Goal: Communication & Community: Answer question/provide support

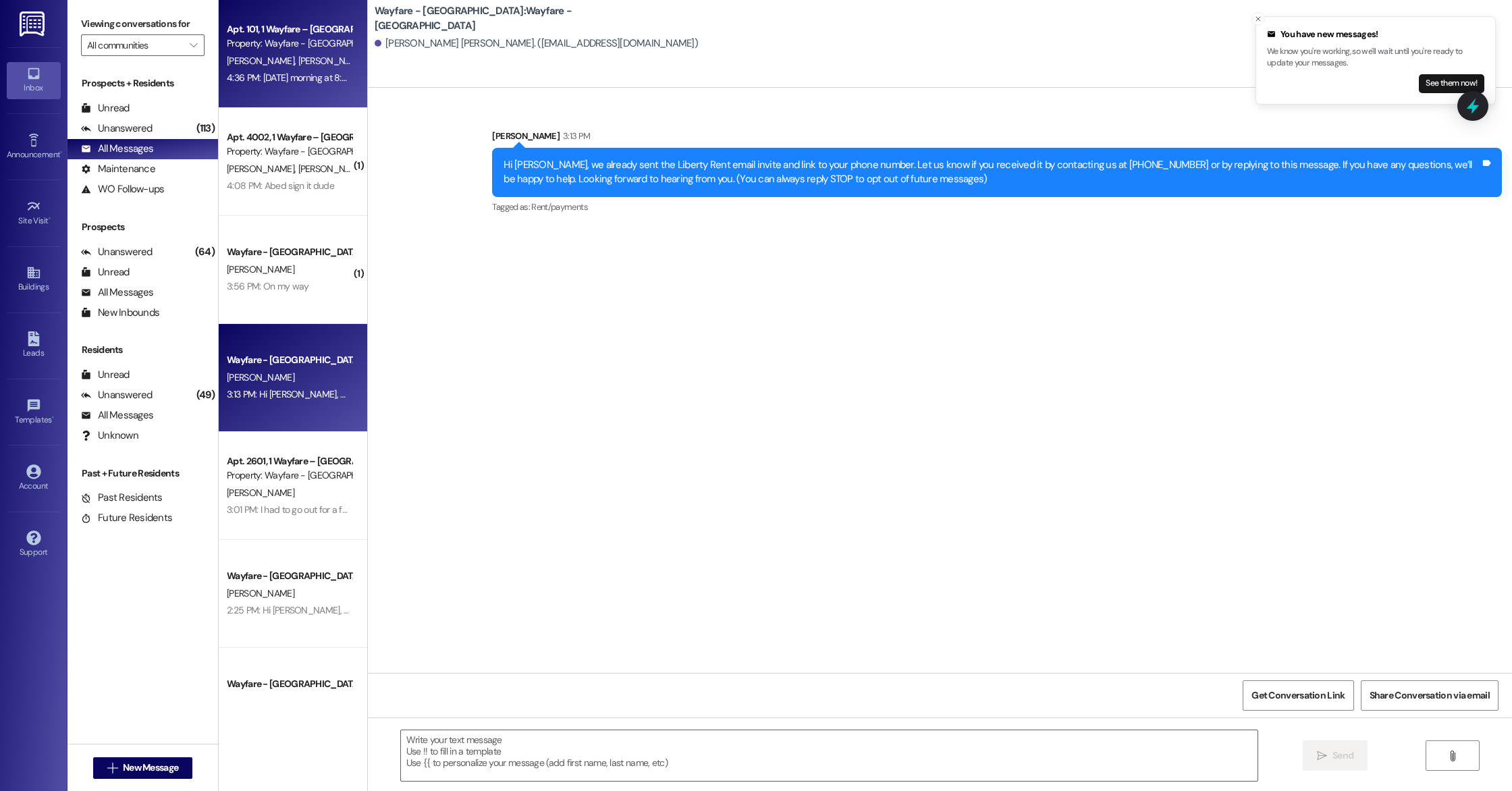
click at [298, 61] on span "[PERSON_NAME]" at bounding box center [331, 60] width 68 height 12
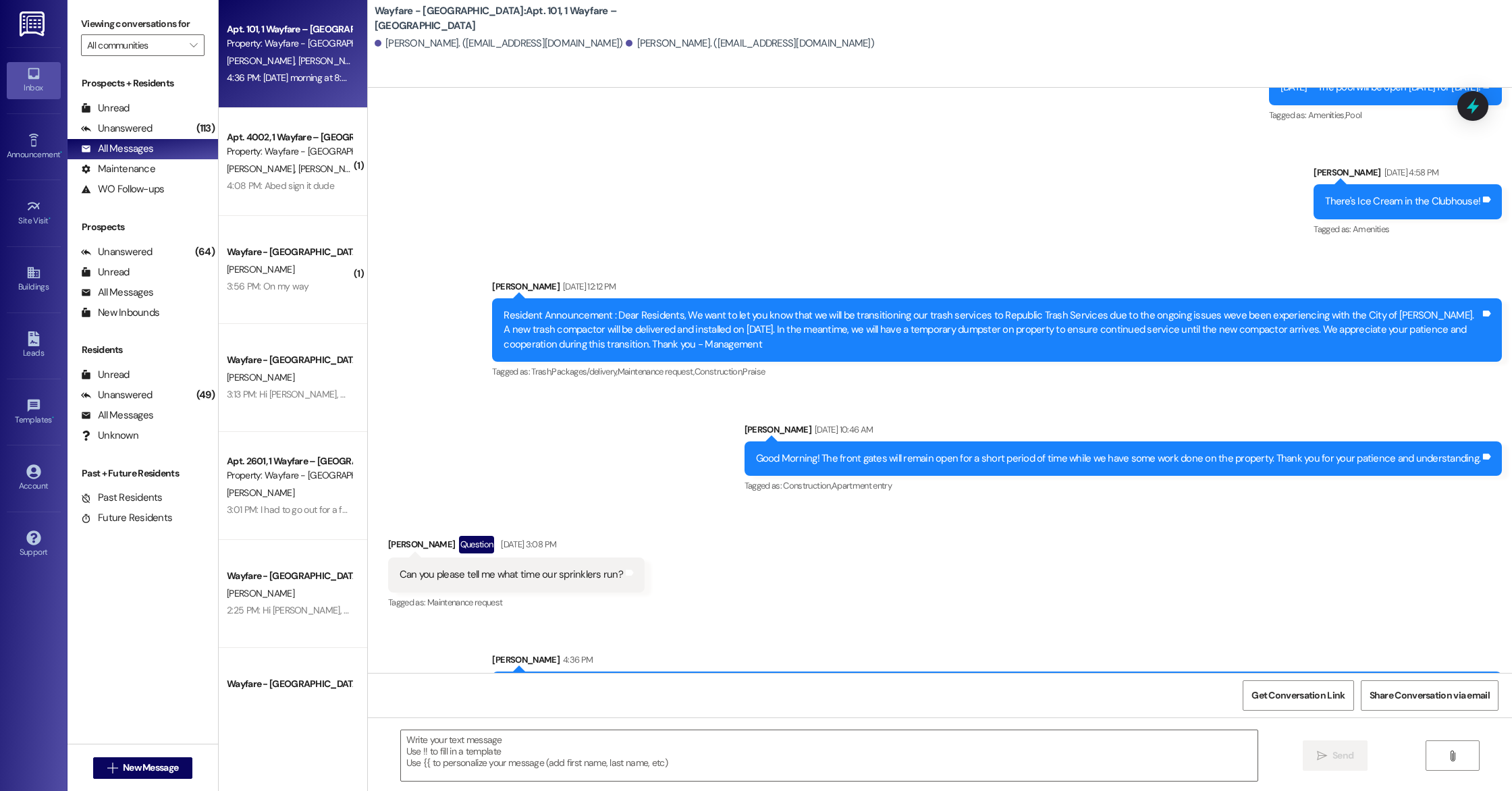
scroll to position [9261, 0]
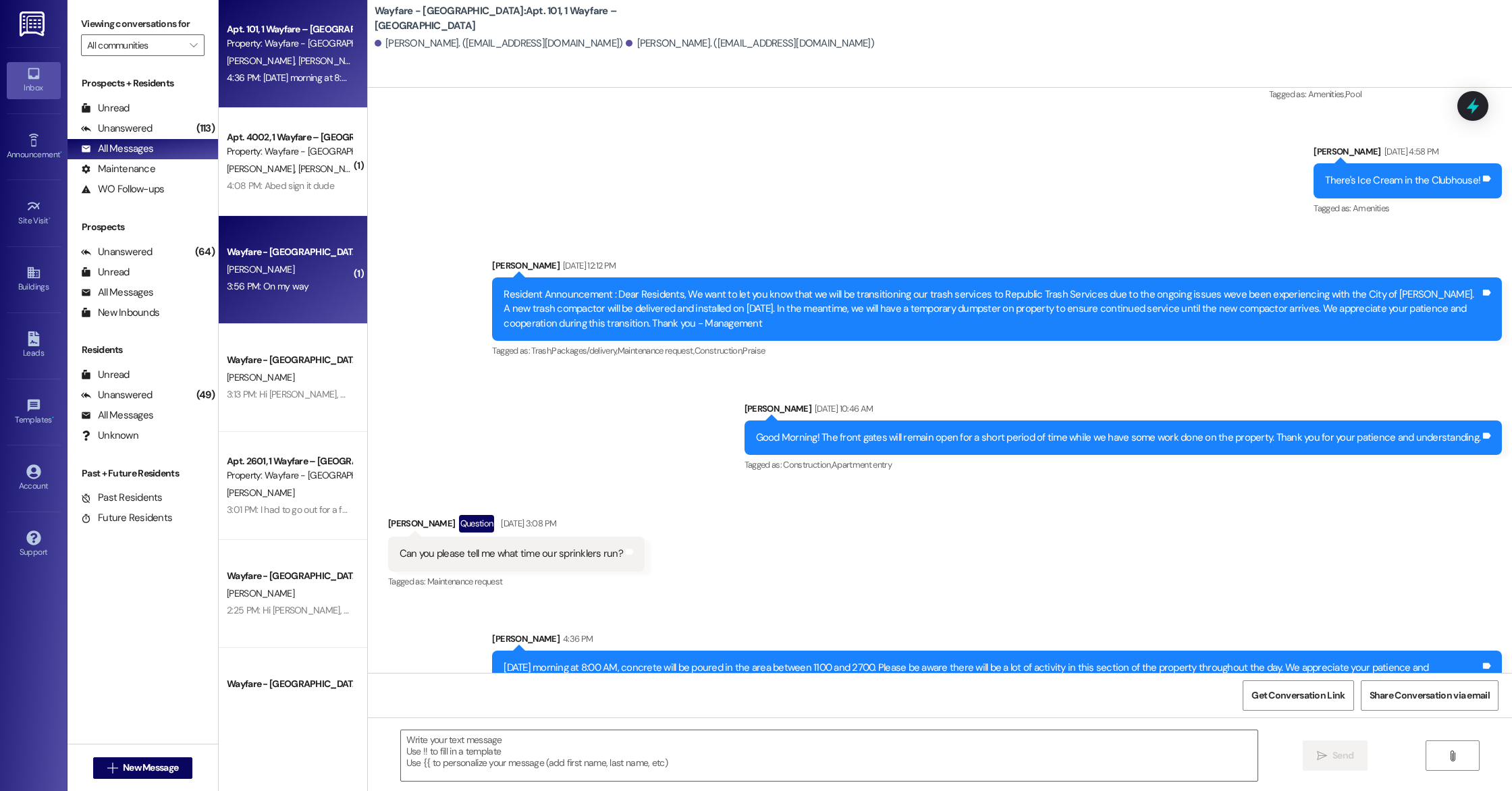
click at [286, 289] on div "3:56 PM: On my way 3:56 PM: On my way" at bounding box center [268, 285] width 82 height 12
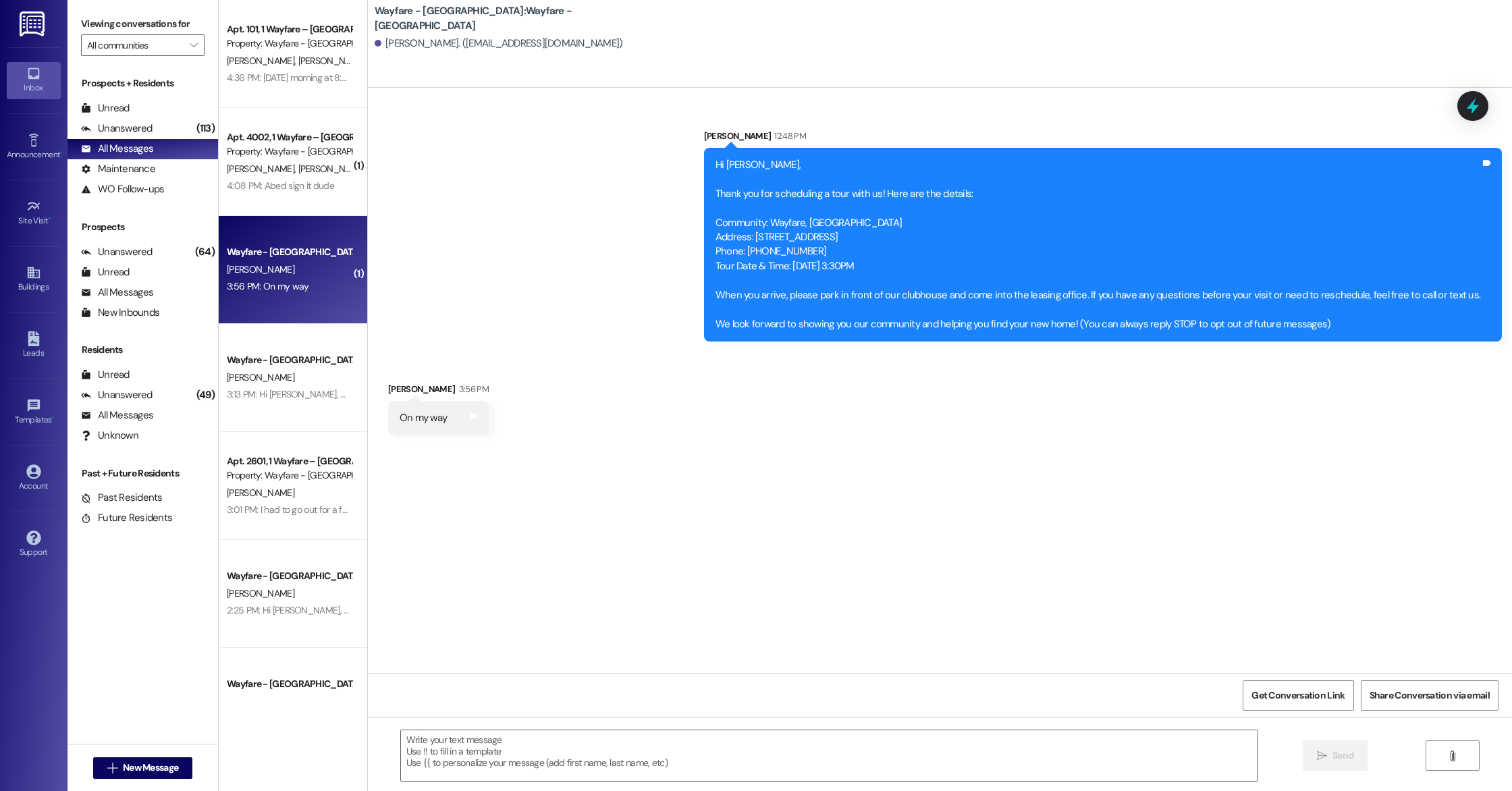
scroll to position [0, 0]
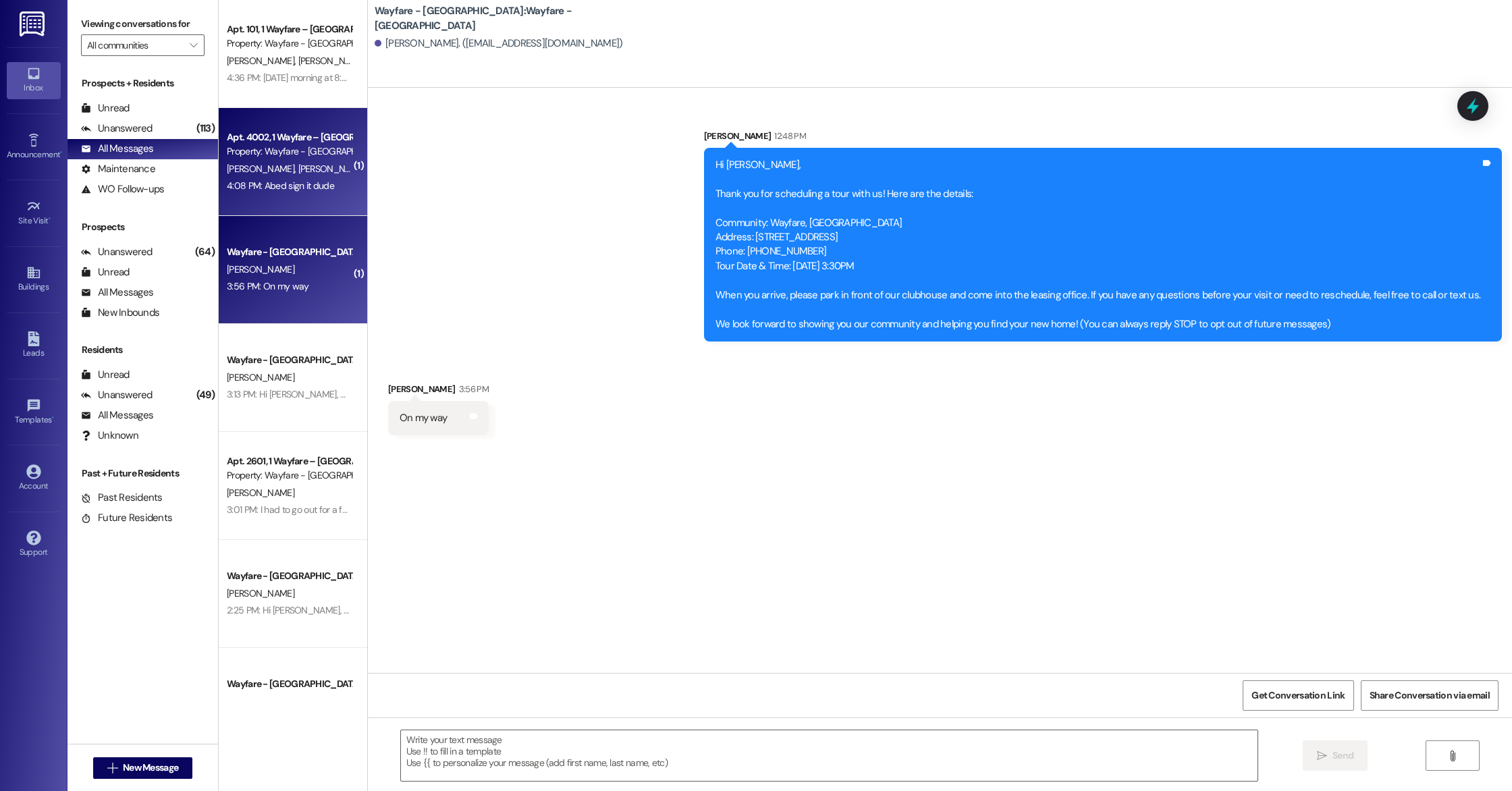
click at [298, 168] on span "[PERSON_NAME]" at bounding box center [331, 168] width 68 height 12
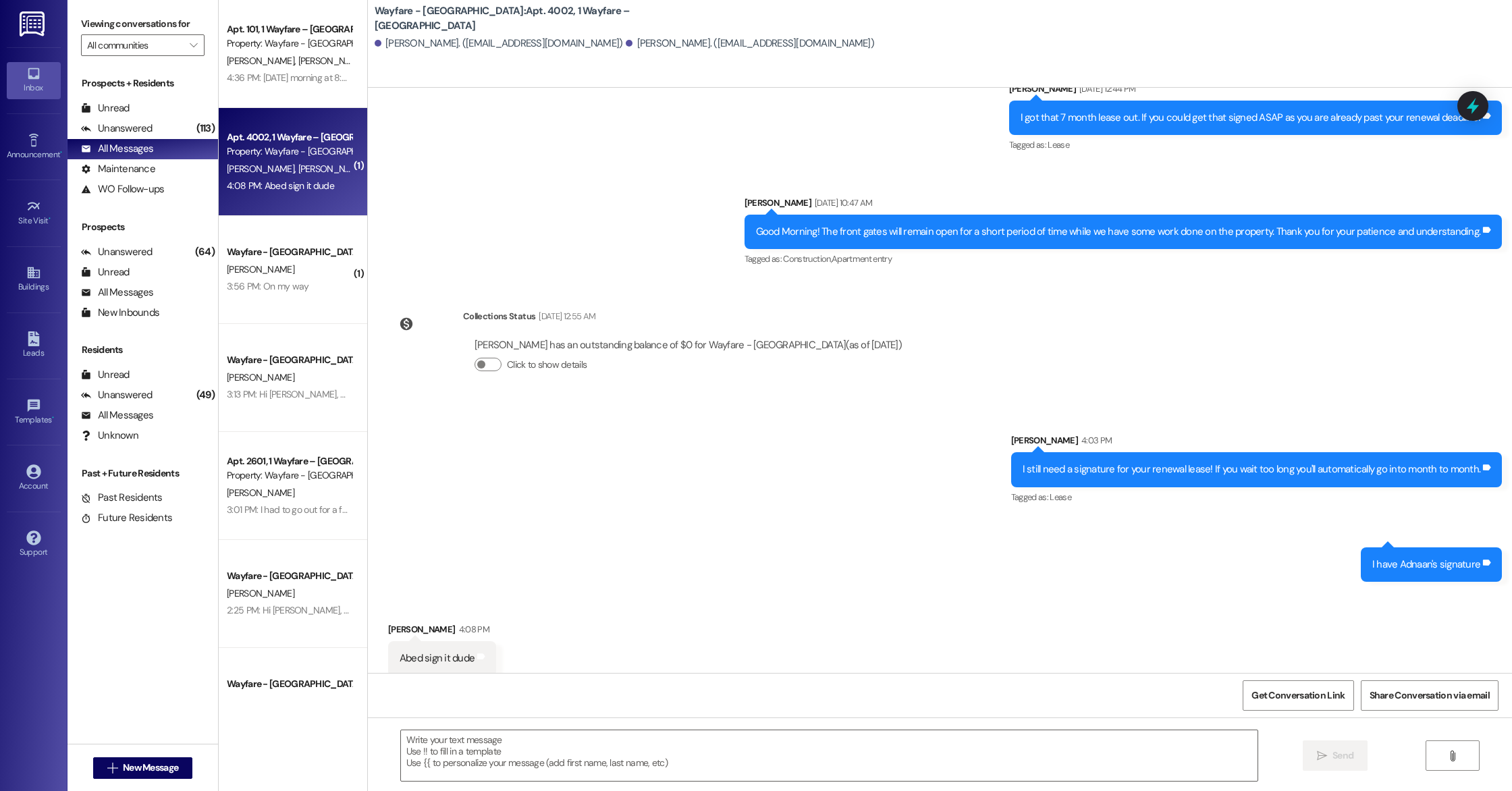
scroll to position [5831, 0]
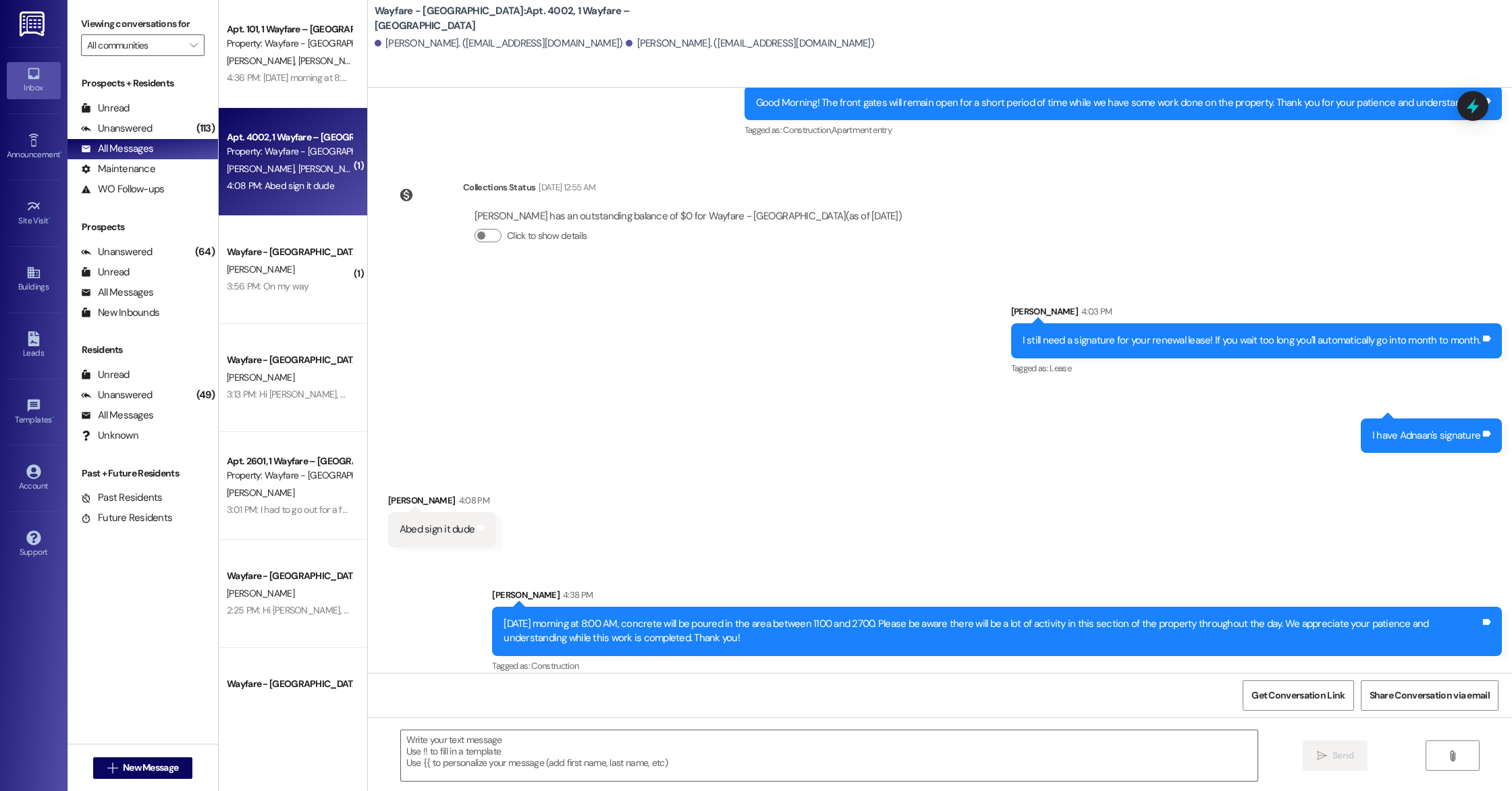
click at [322, 98] on div "Apt. 101, 1 Wayfare – [GEOGRAPHIC_DATA] Property: Wayfare - [GEOGRAPHIC_DATA] […" at bounding box center [293, 54] width 149 height 108
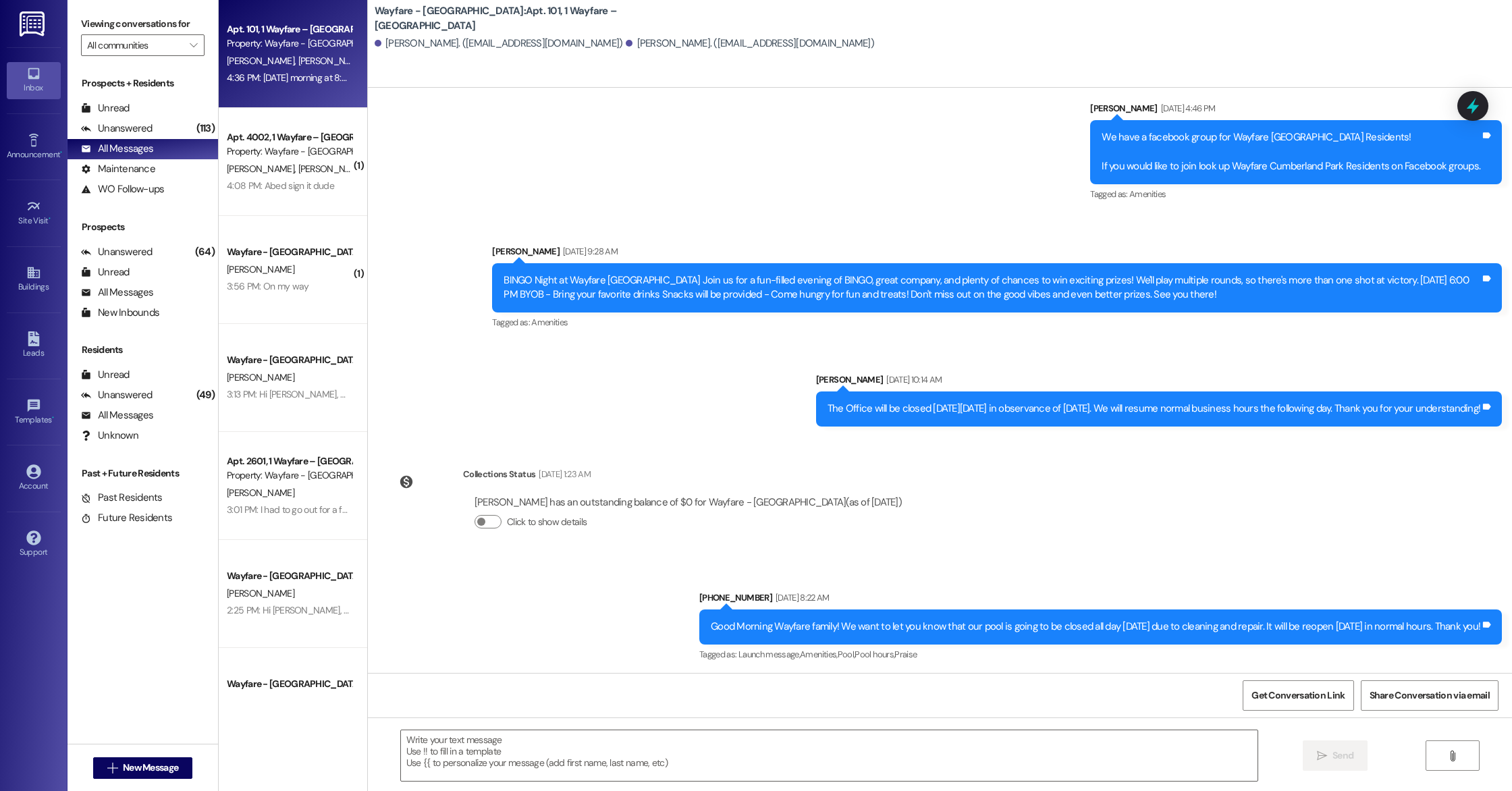
scroll to position [9261, 0]
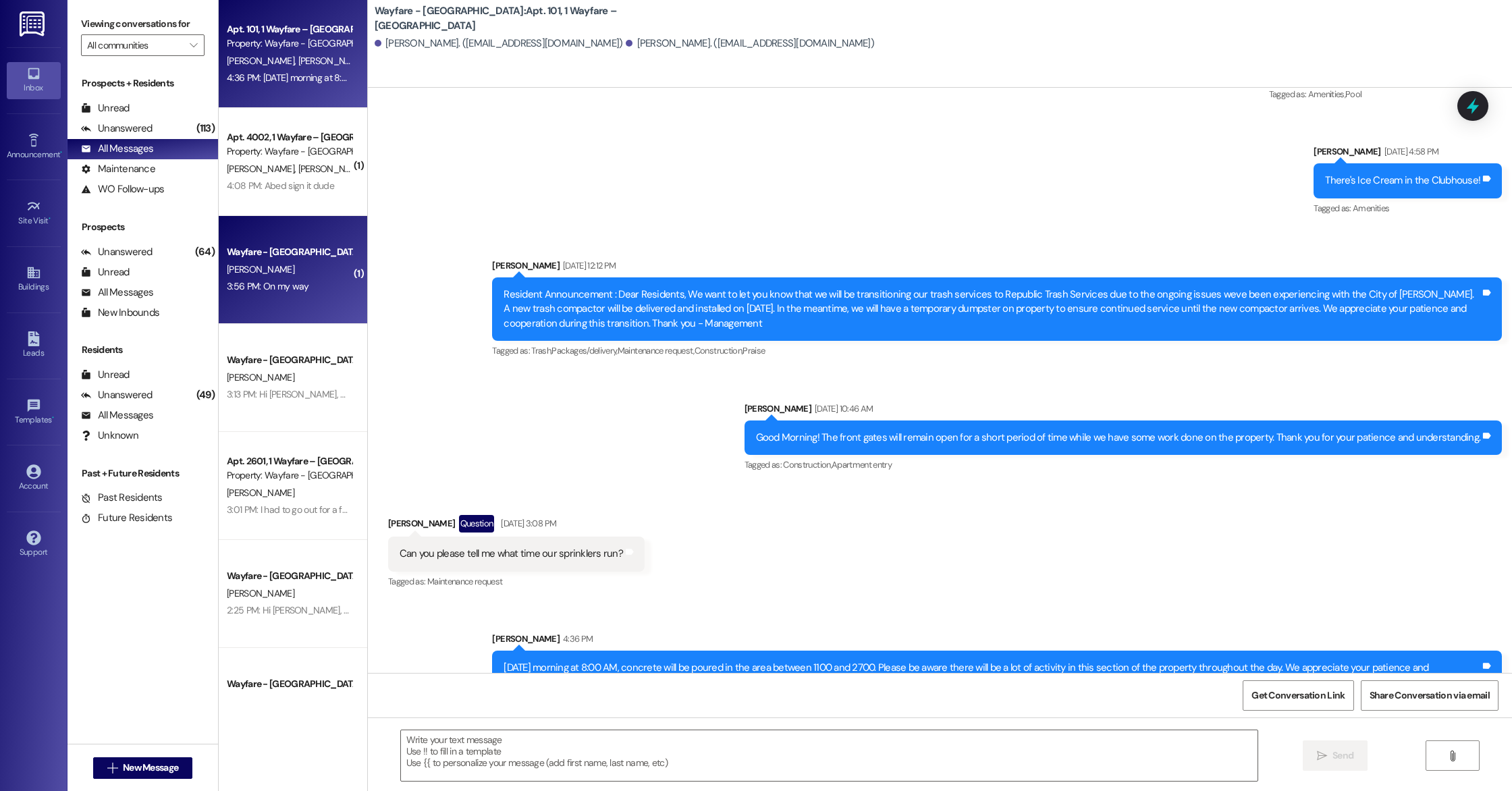
click at [310, 304] on div "Wayfare - [GEOGRAPHIC_DATA] [PERSON_NAME] 3:56 PM: On my way 3:56 PM: On my way" at bounding box center [293, 270] width 149 height 108
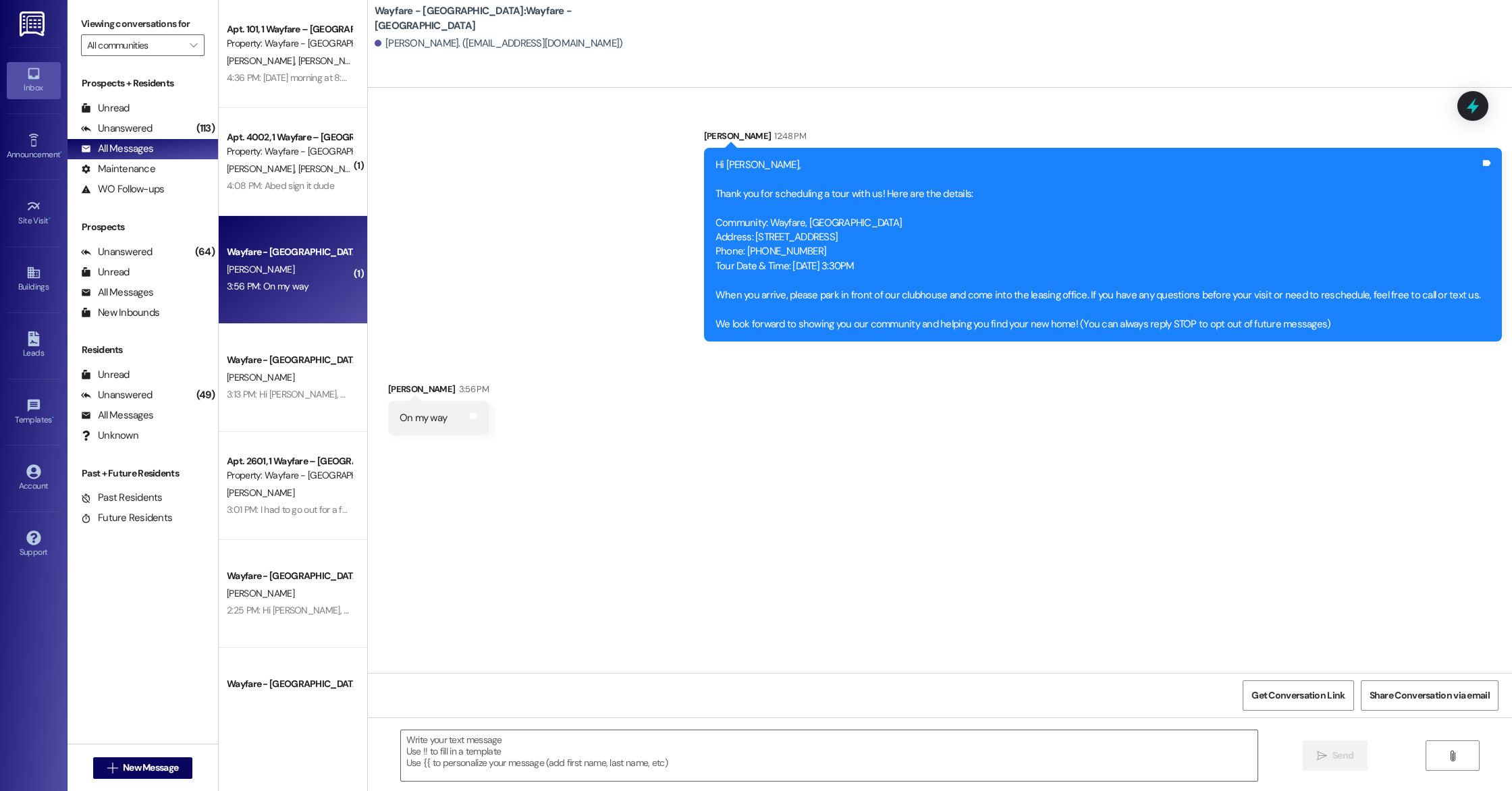
scroll to position [0, 0]
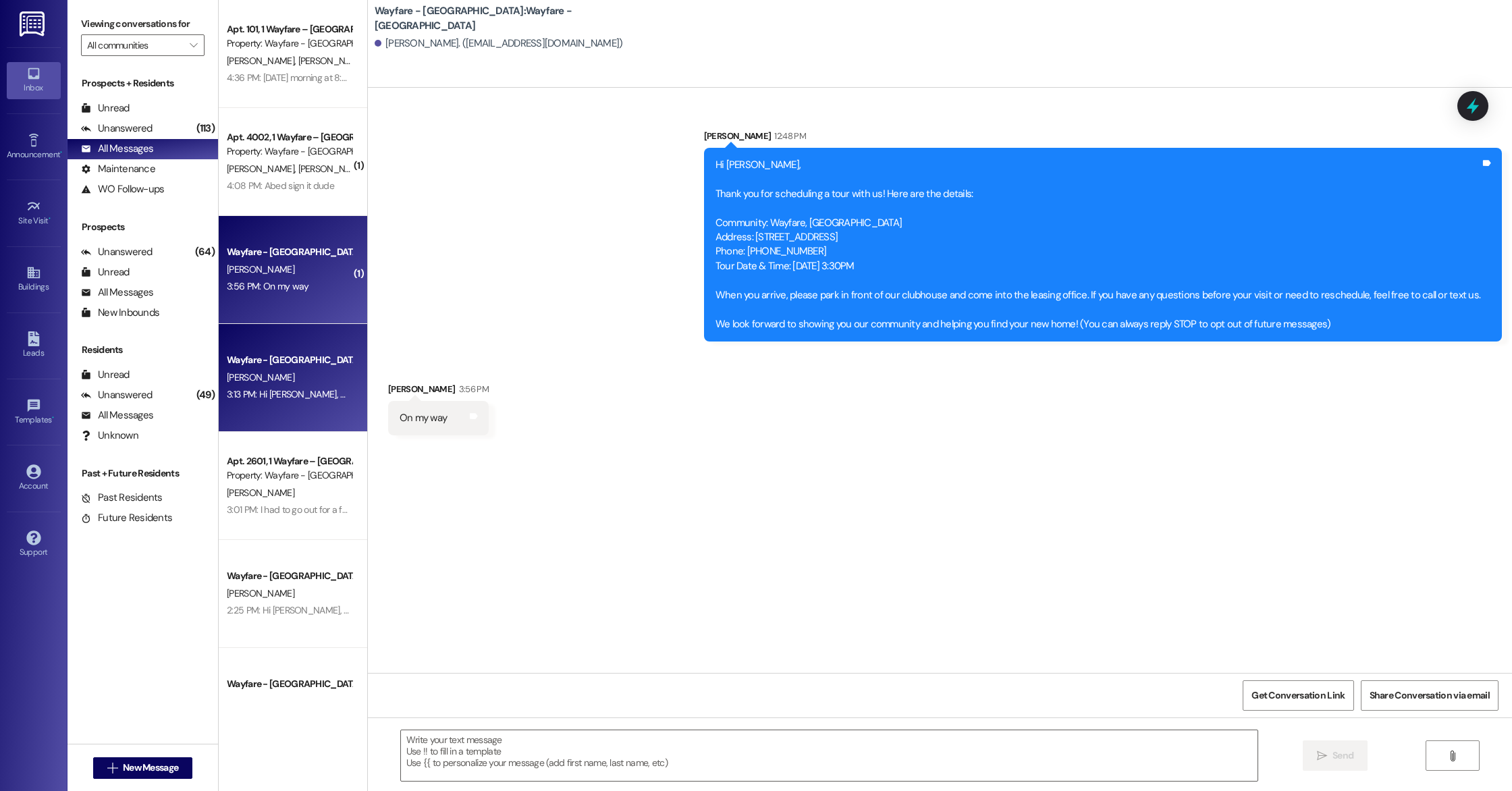
click at [319, 376] on div "[PERSON_NAME]" at bounding box center [288, 377] width 127 height 17
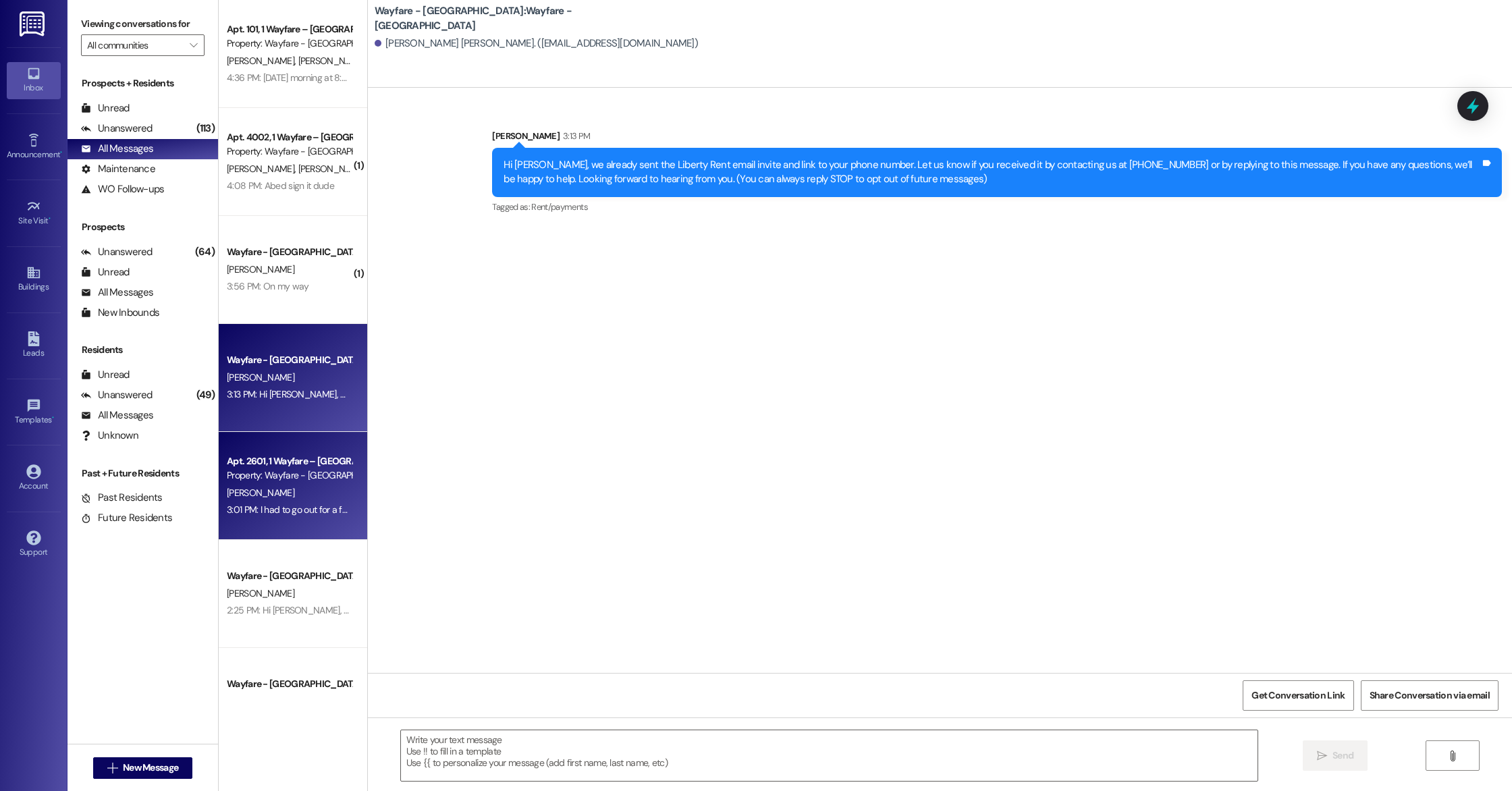
click at [315, 492] on div "[PERSON_NAME]" at bounding box center [288, 493] width 127 height 17
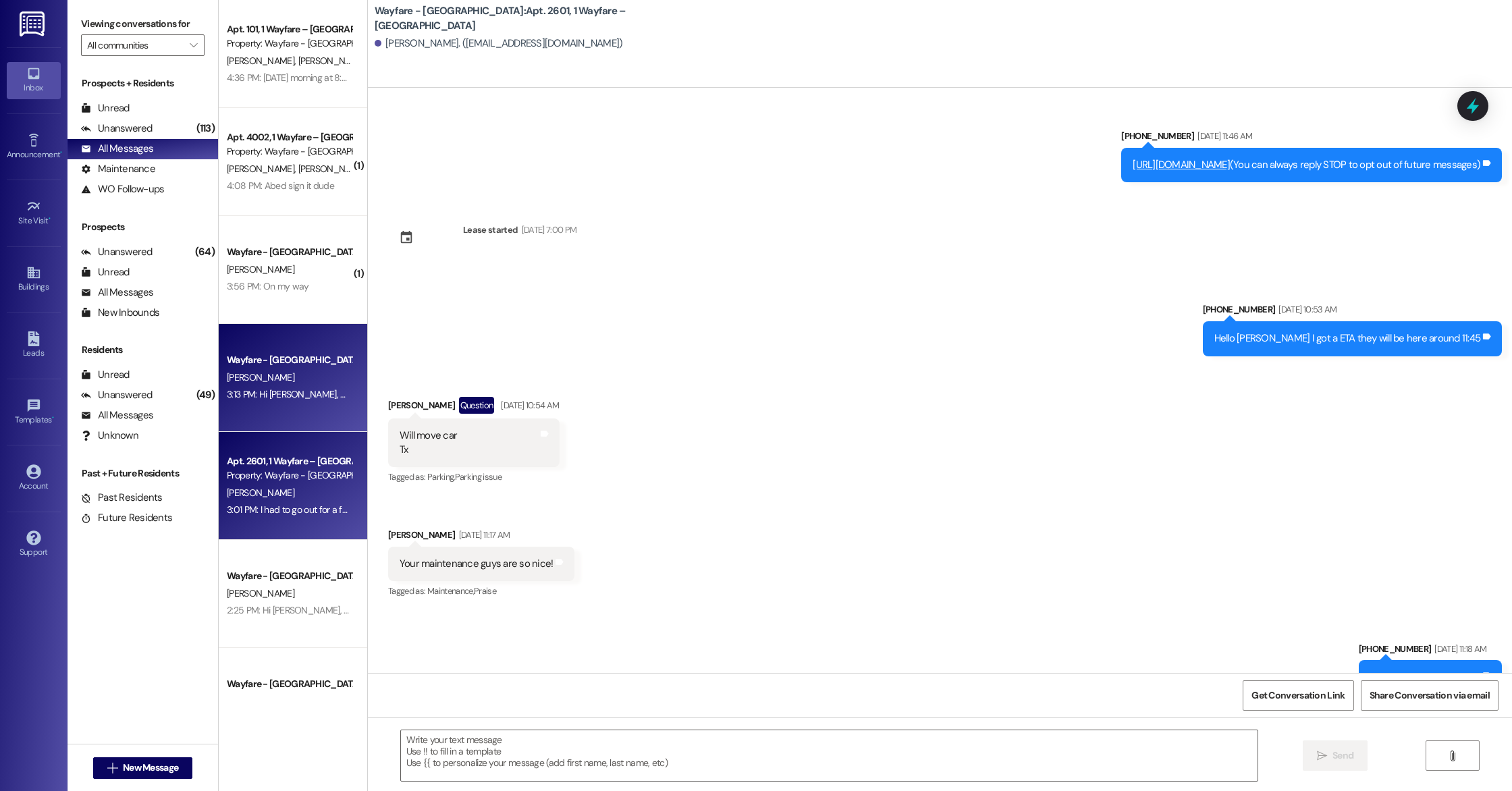
scroll to position [18918, 0]
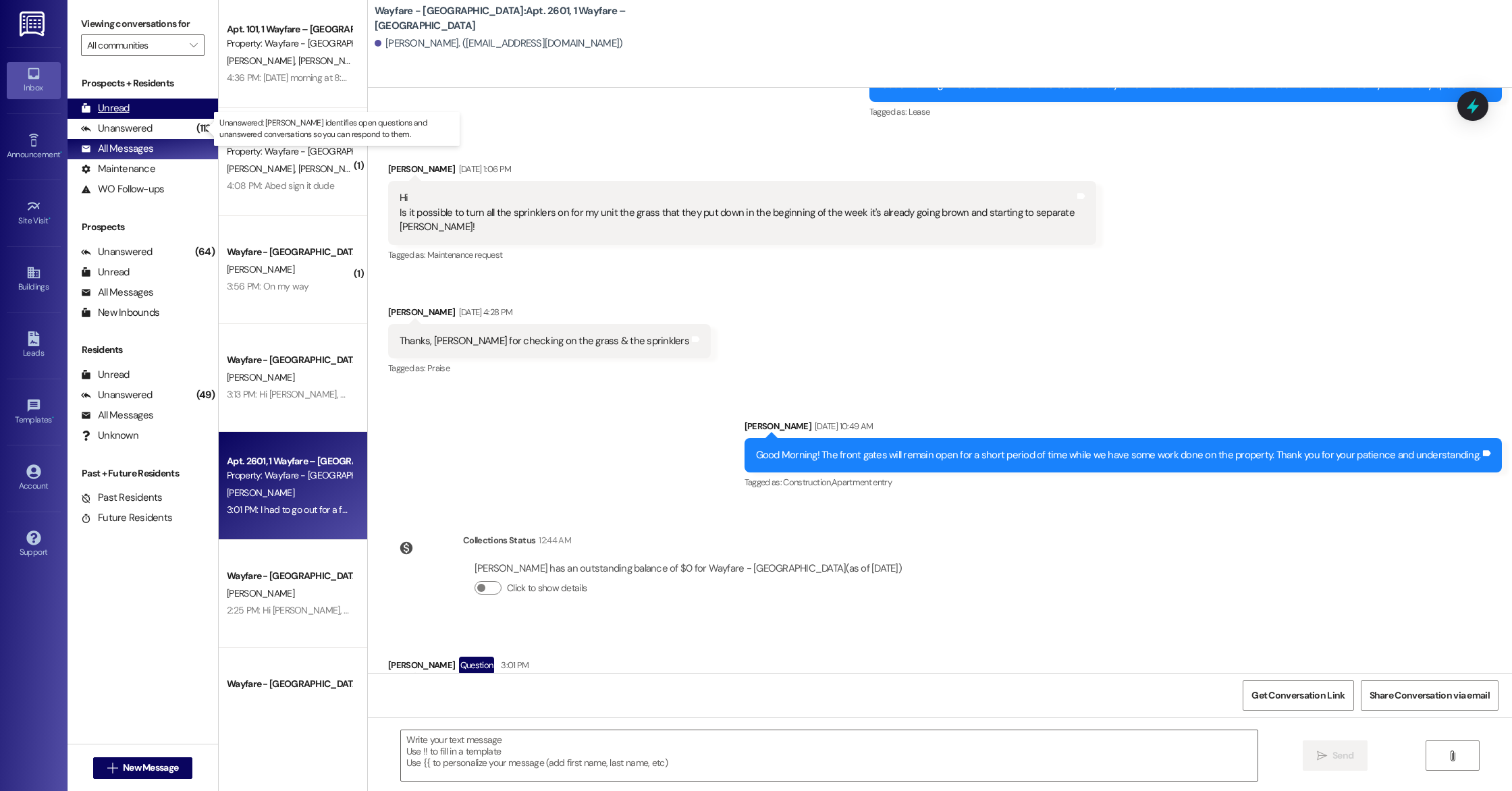
click at [133, 107] on div "Unread (0)" at bounding box center [143, 109] width 151 height 20
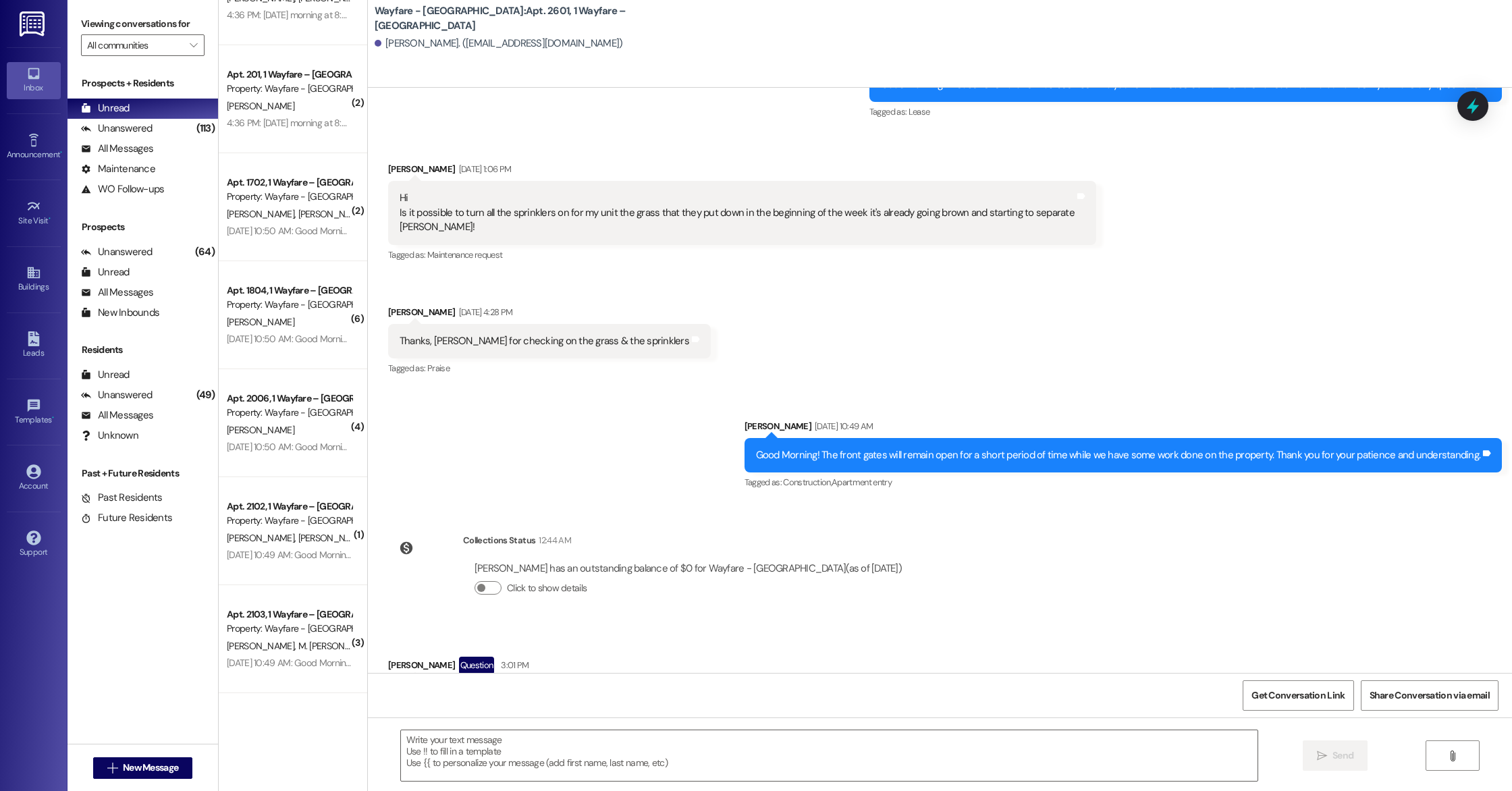
scroll to position [1683, 0]
click at [278, 606] on div "Apt. 2303, 1 Wayfare – [GEOGRAPHIC_DATA]" at bounding box center [289, 613] width 125 height 14
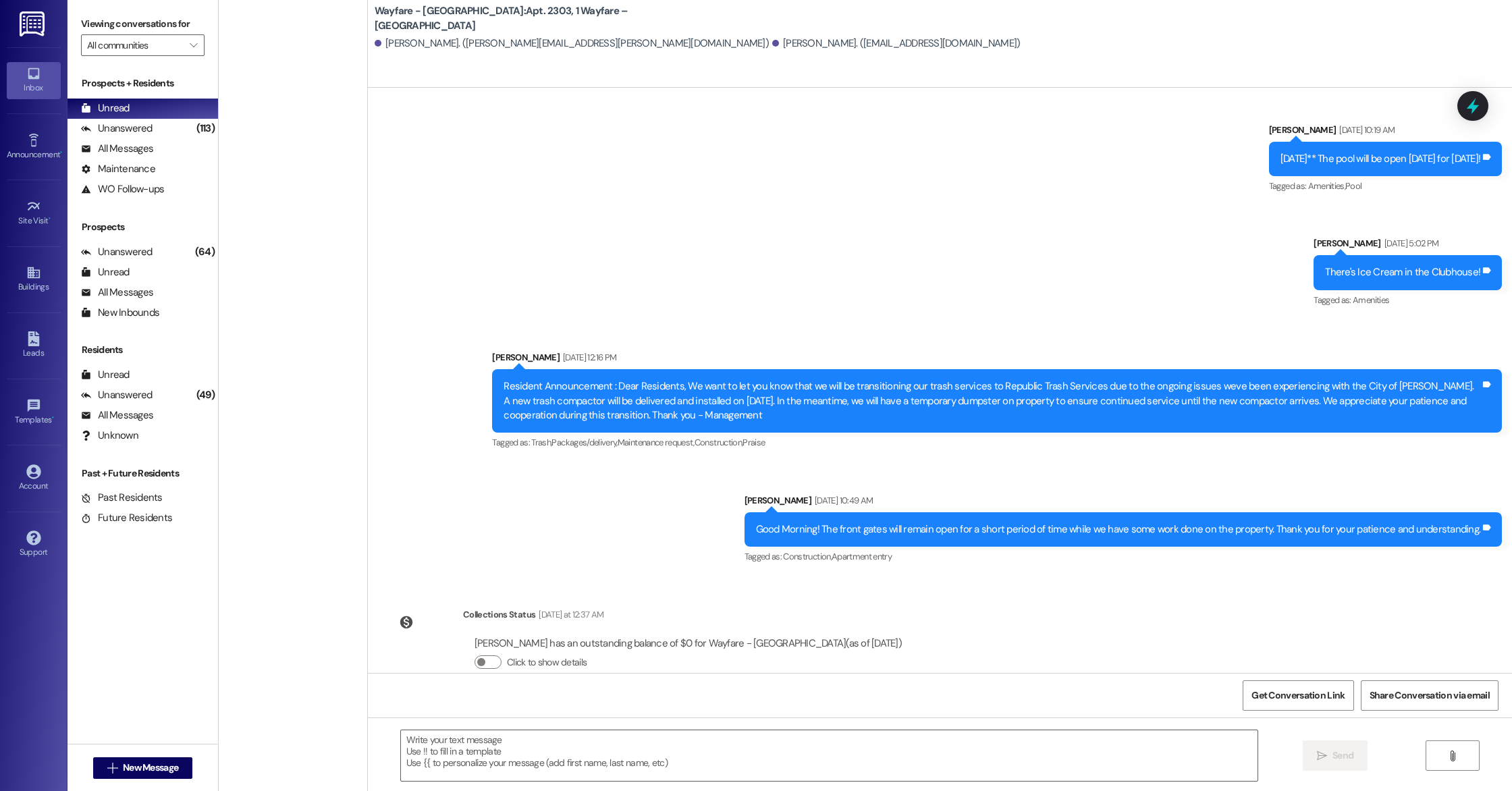
scroll to position [0, 0]
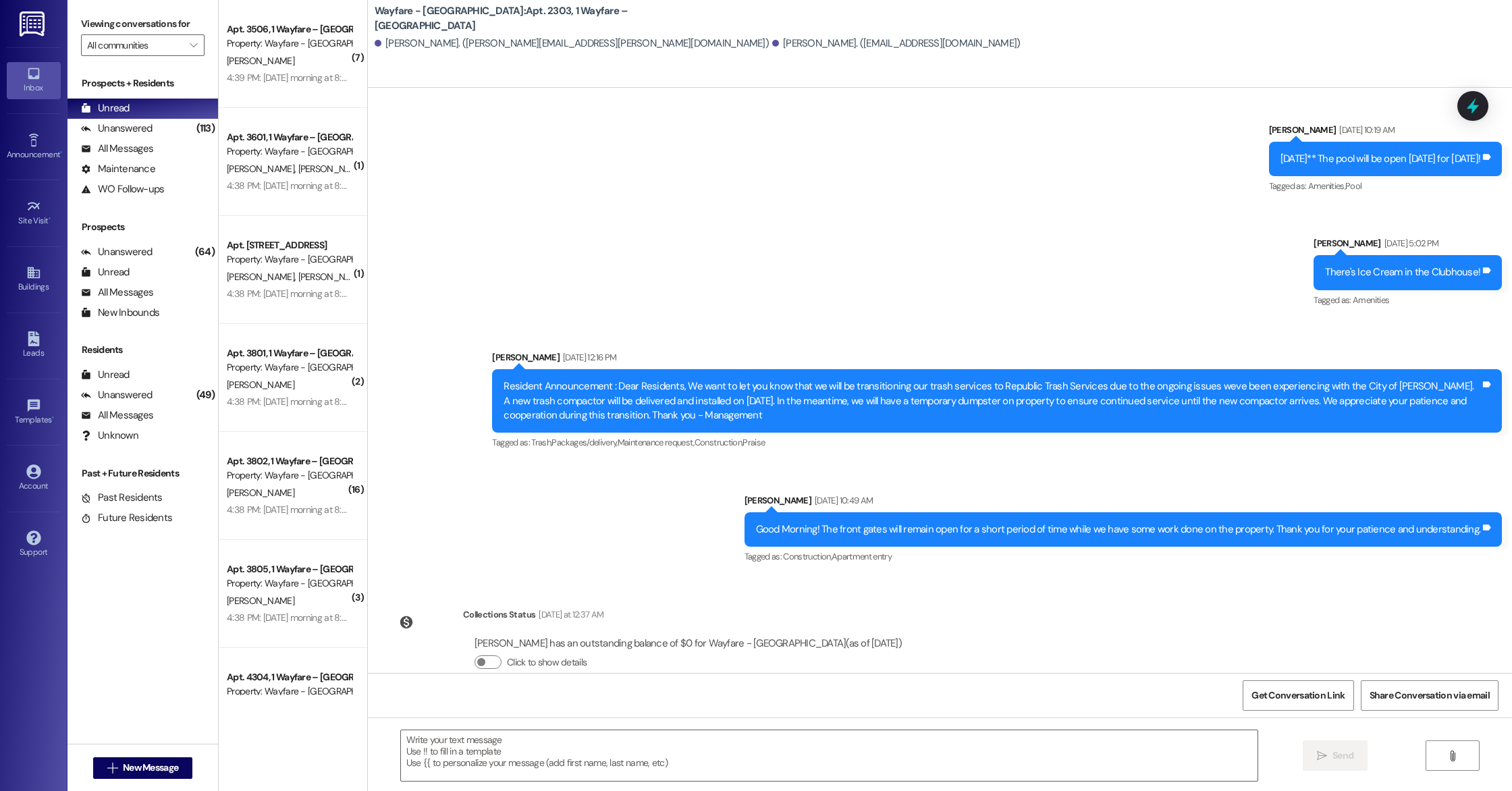
drag, startPoint x: 229, startPoint y: 338, endPoint x: 295, endPoint y: 383, distance: 79.9
click at [295, 383] on div "[PERSON_NAME]" at bounding box center [288, 385] width 127 height 17
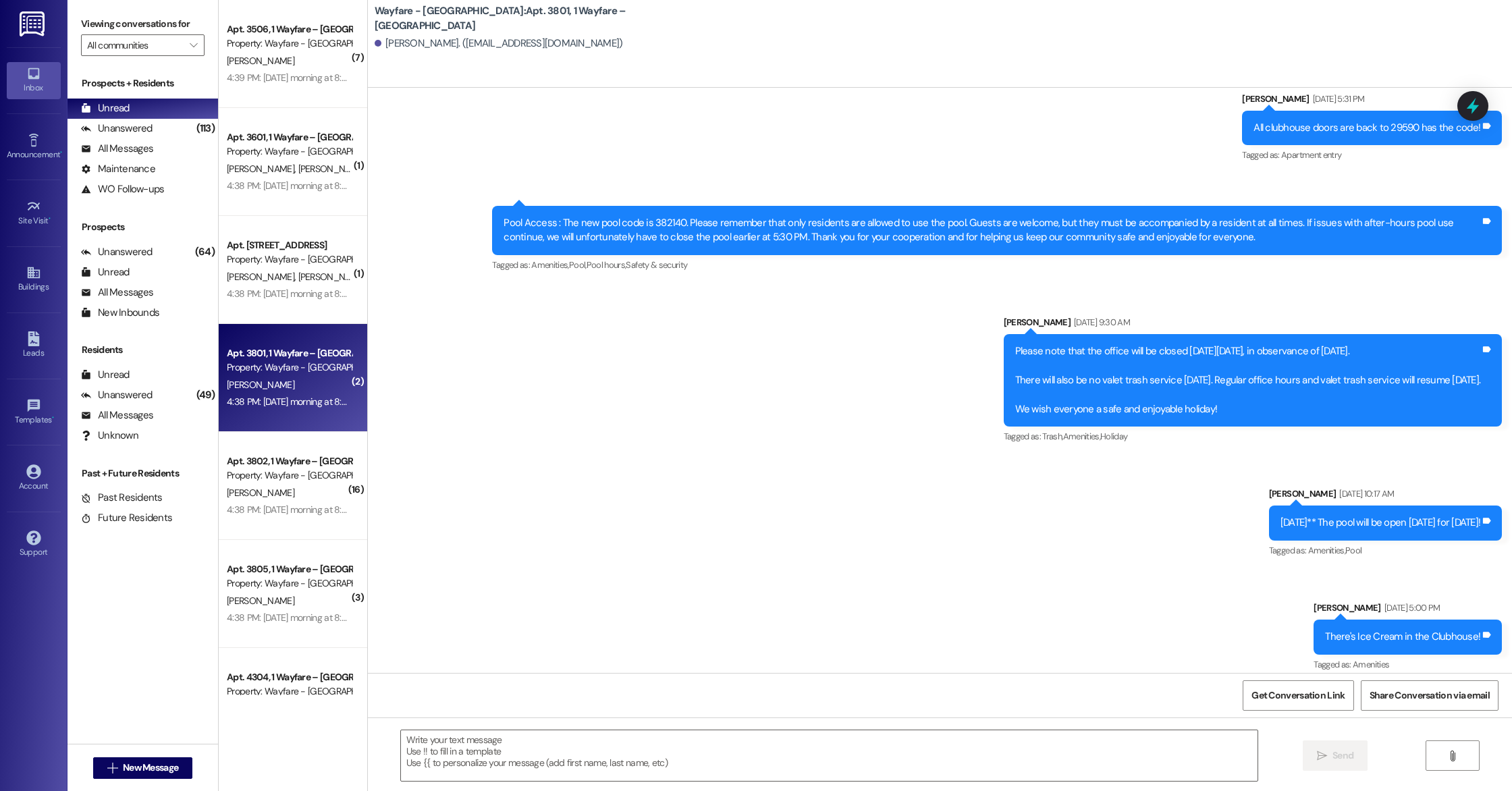
scroll to position [8903, 0]
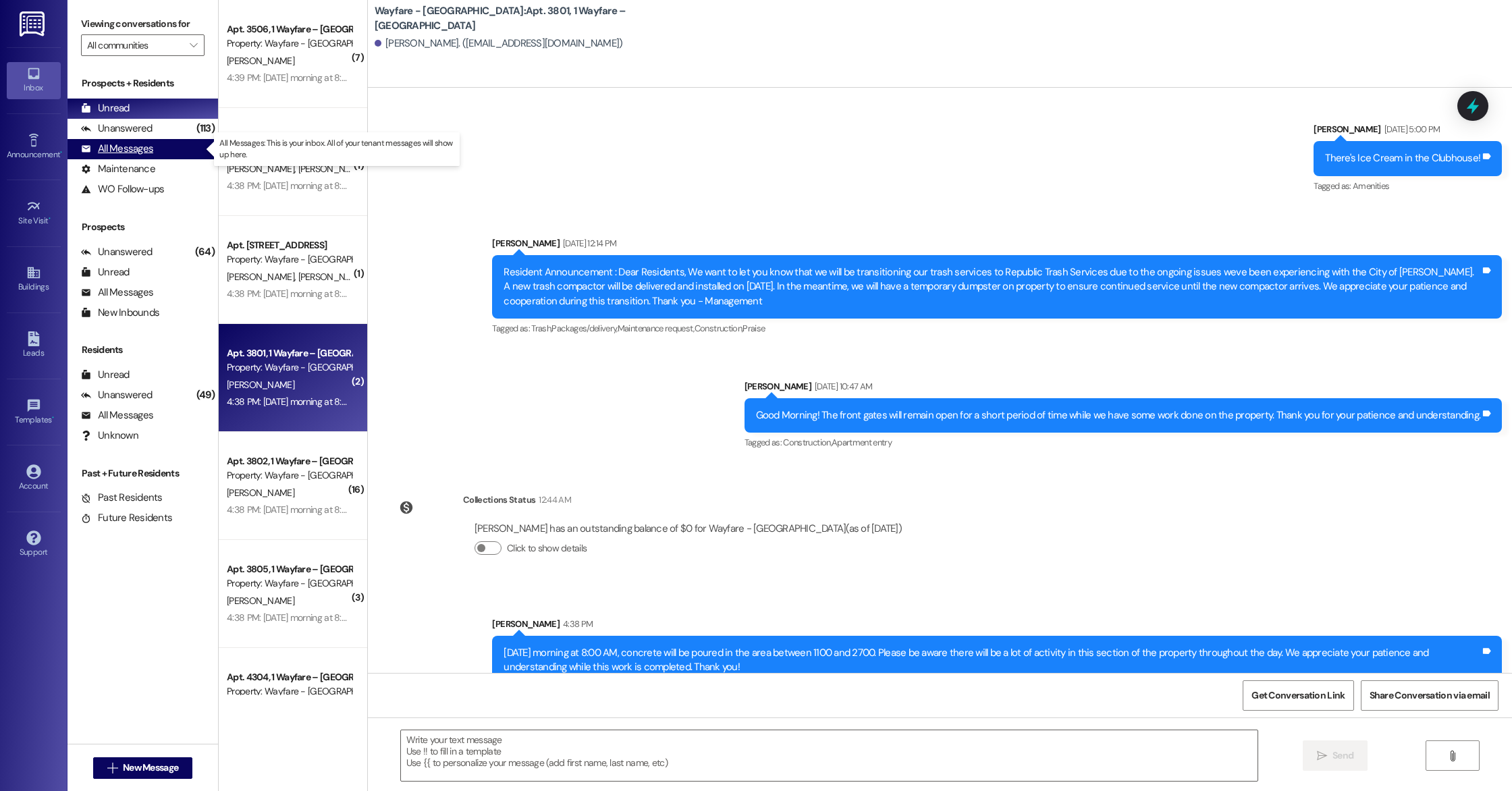
click at [137, 154] on div "All Messages" at bounding box center [117, 148] width 73 height 14
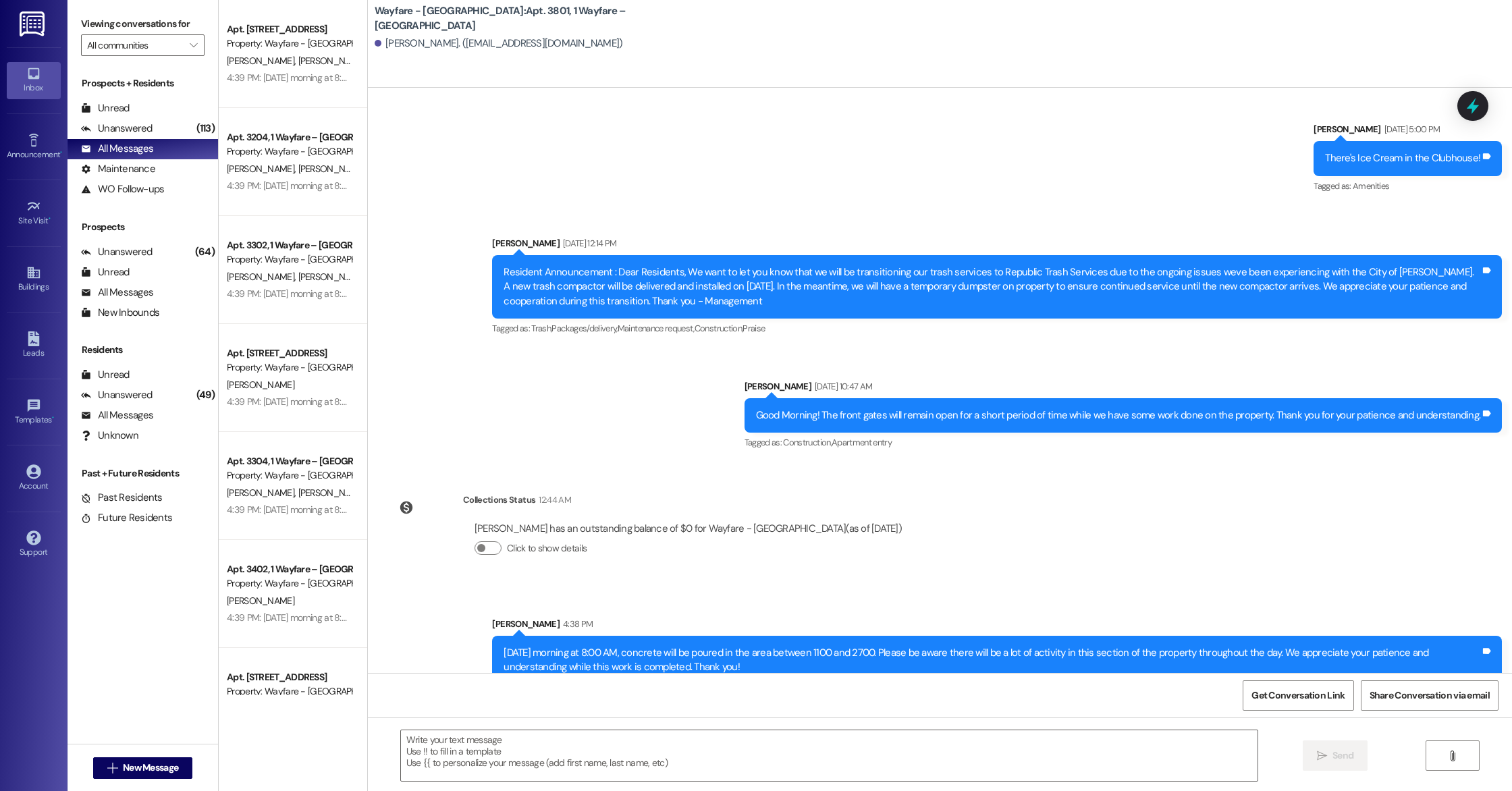
click at [307, 94] on div "Apt. [GEOGRAPHIC_DATA] – [GEOGRAPHIC_DATA] Property: Wayfare - [GEOGRAPHIC_DATA…" at bounding box center [293, 54] width 149 height 108
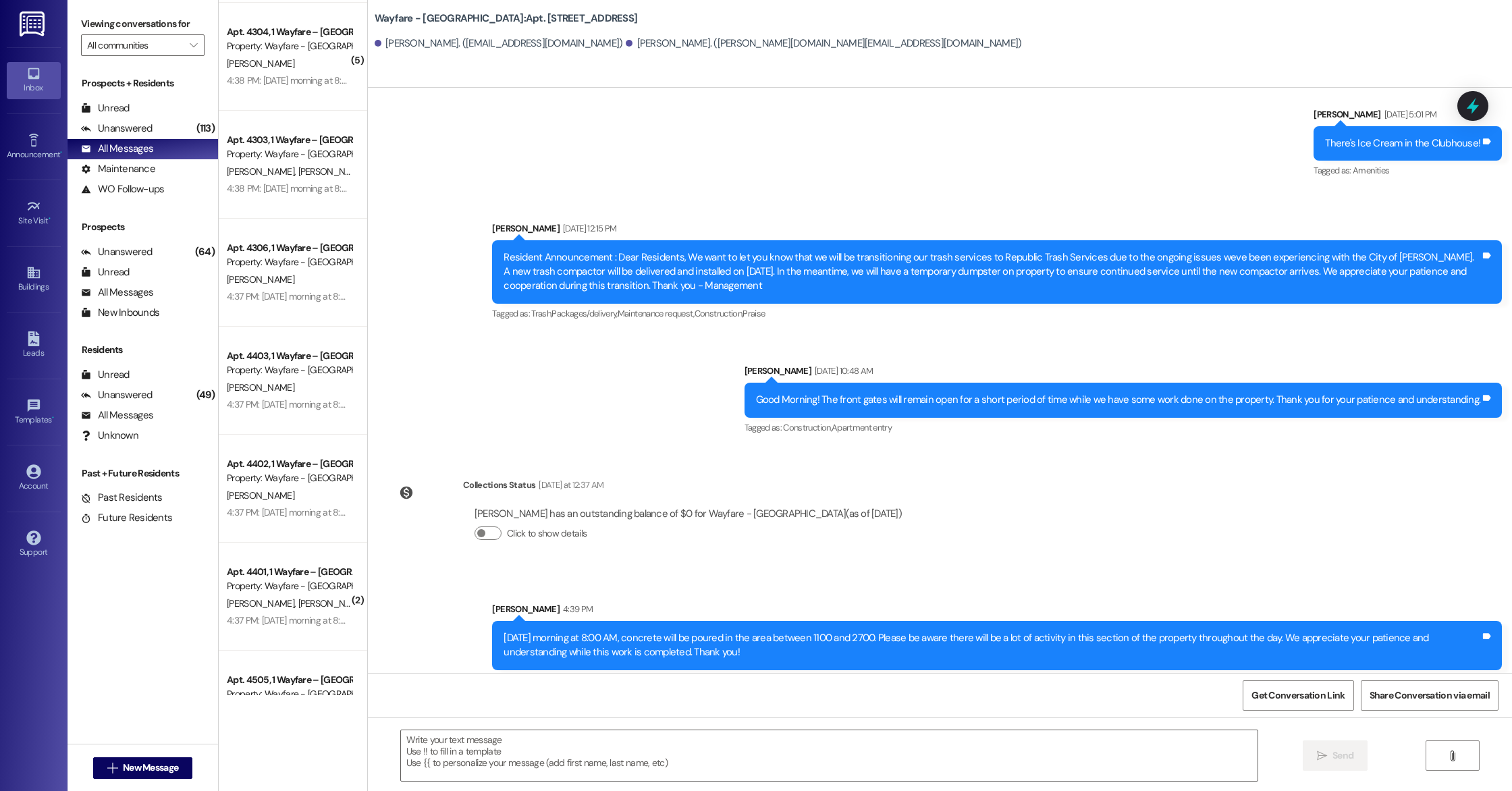
scroll to position [4703, 0]
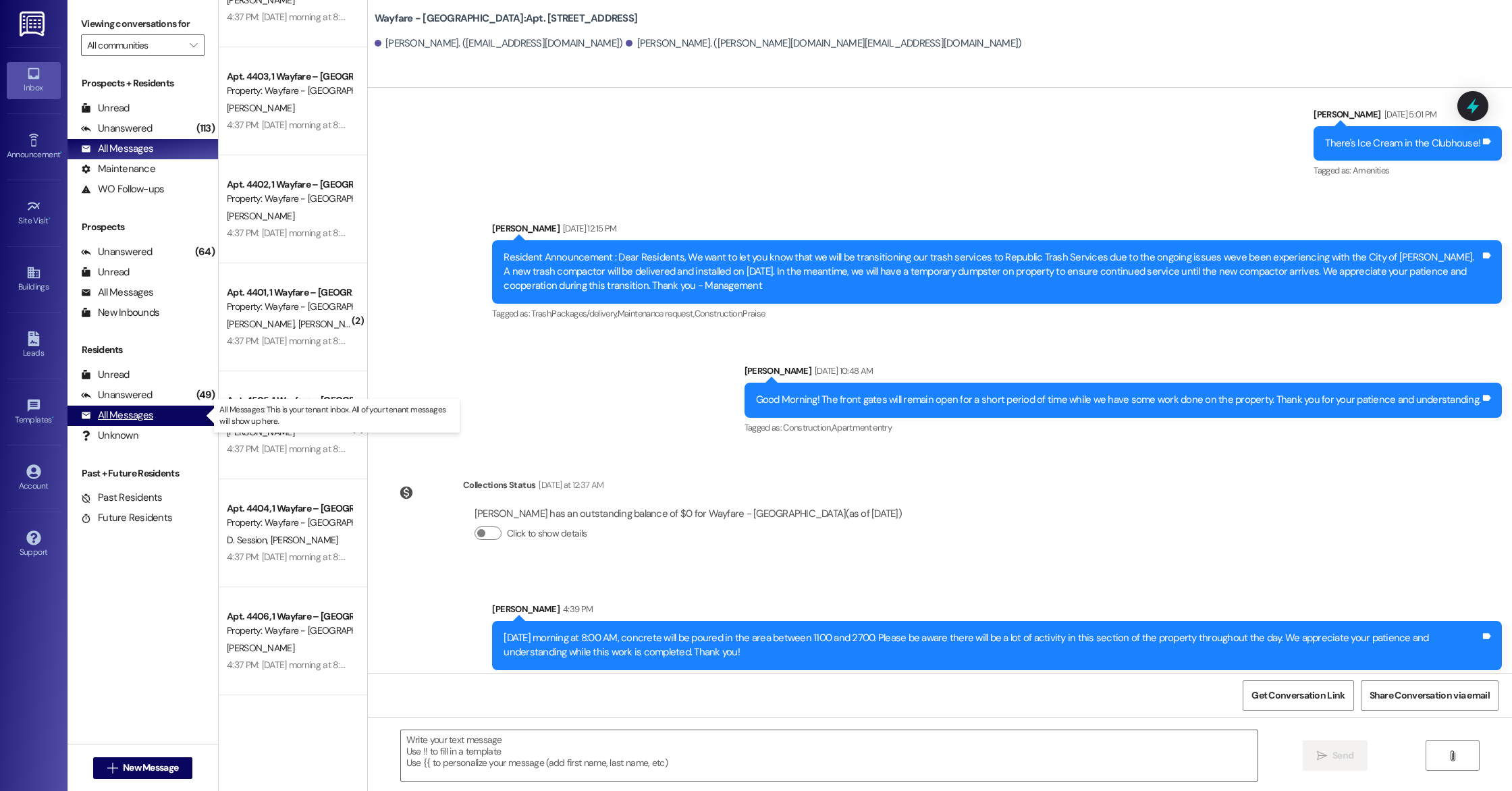
click at [143, 415] on div "All Messages" at bounding box center [117, 415] width 73 height 14
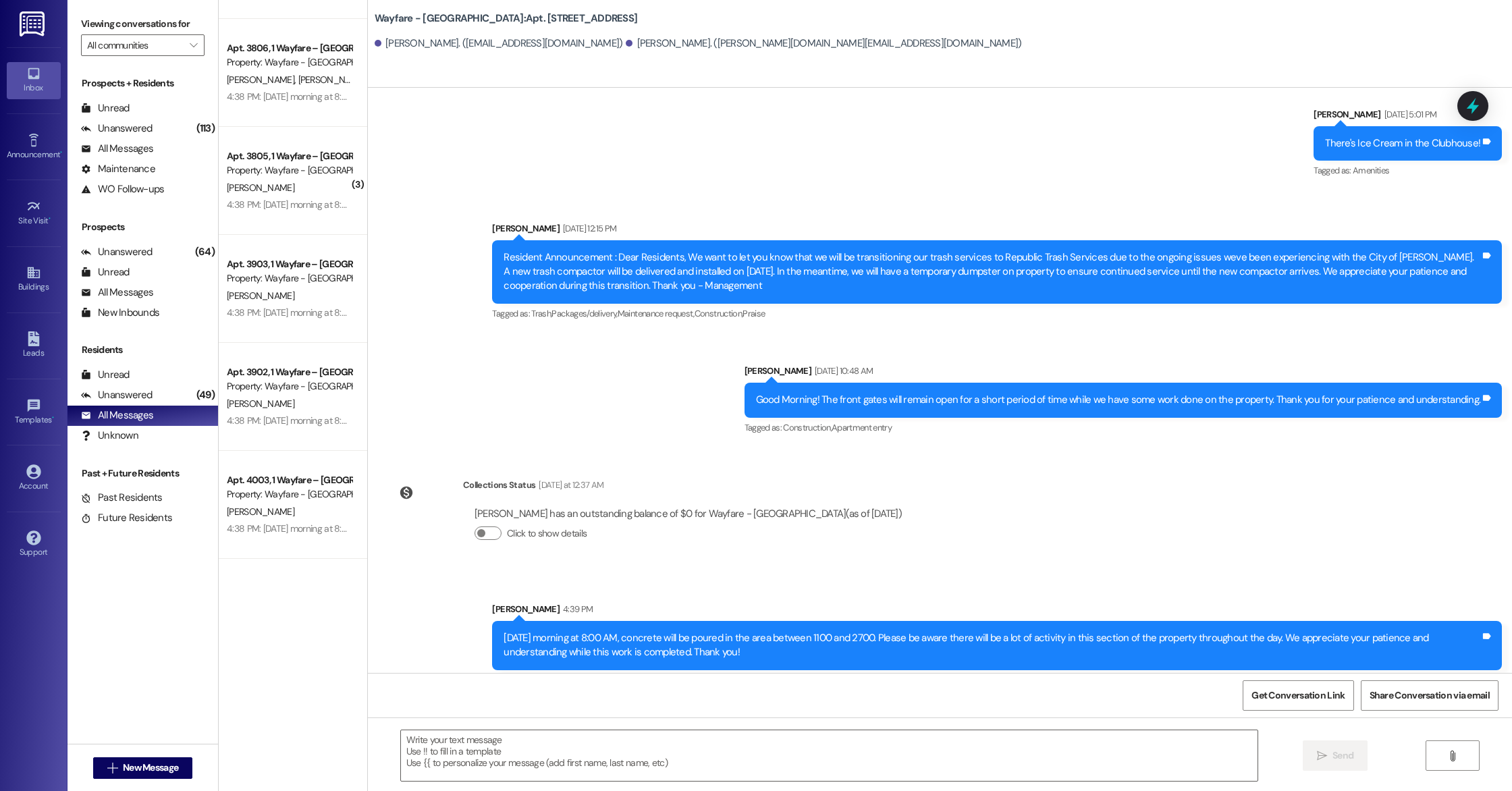
scroll to position [3368, 0]
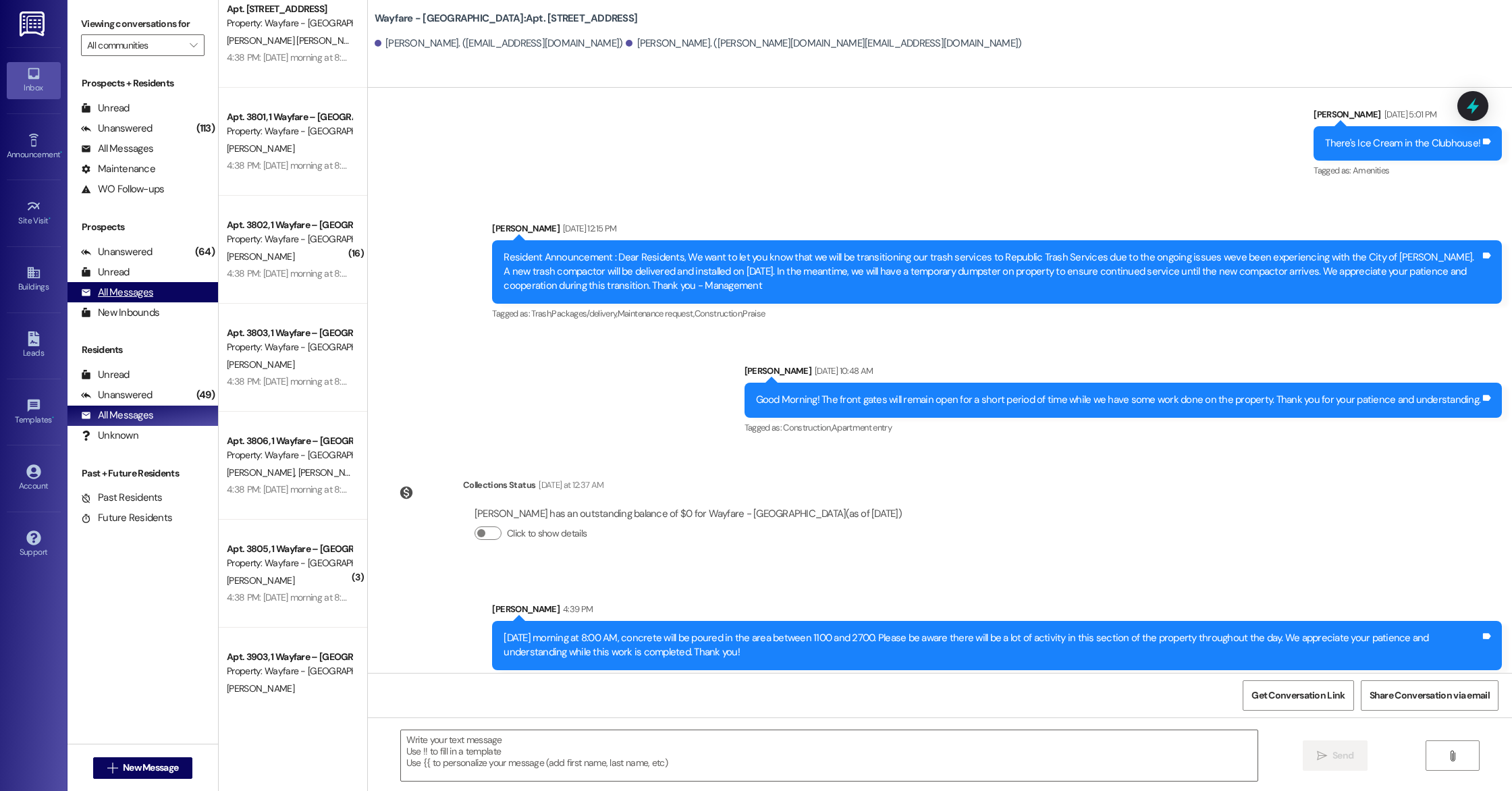
click at [114, 292] on div "All Messages" at bounding box center [117, 292] width 73 height 14
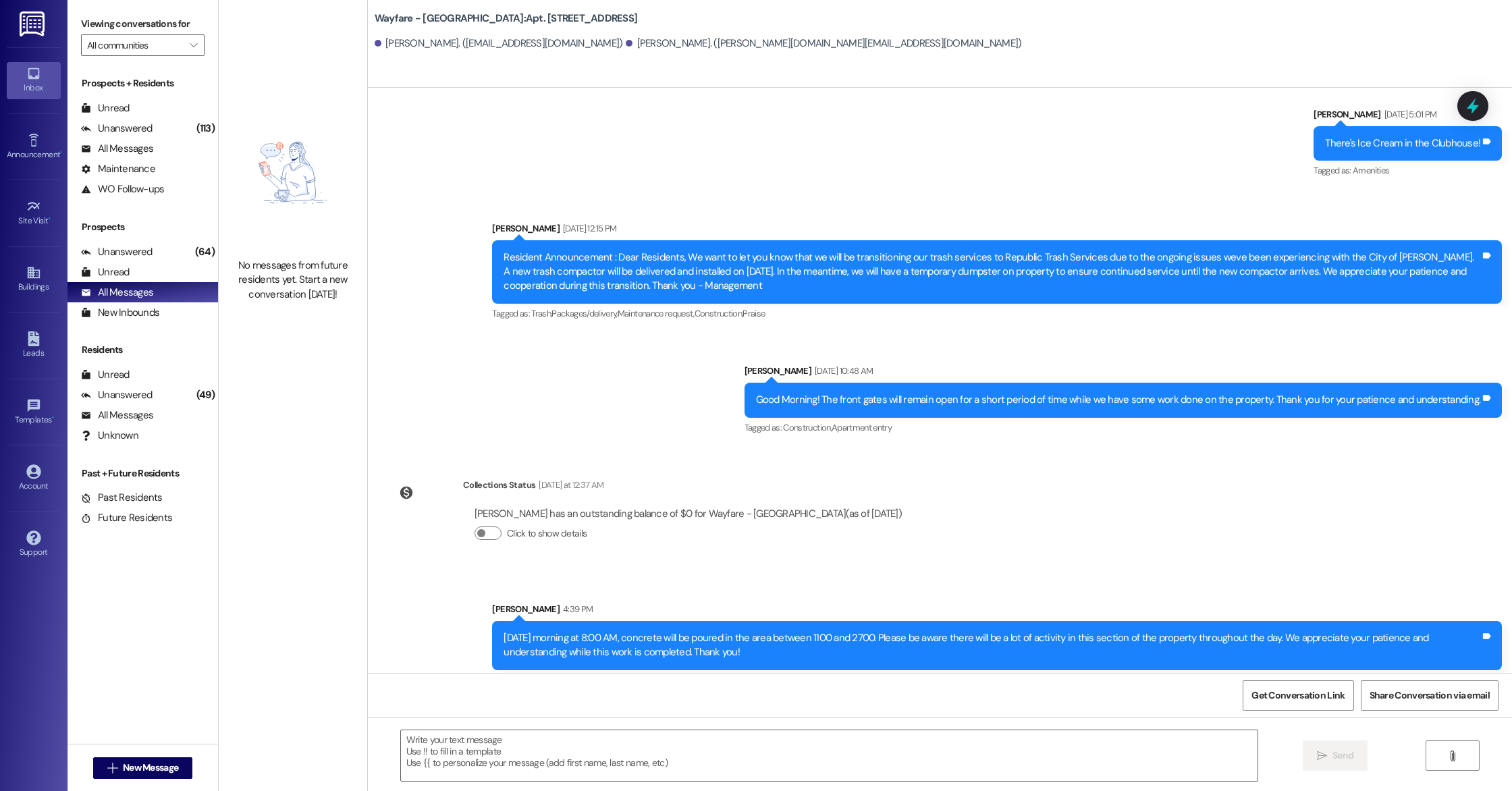
click at [185, 237] on div "Prospects Unanswered (64) Unanswered: [PERSON_NAME] identifies open questions a…" at bounding box center [143, 271] width 151 height 102
click at [192, 245] on div "(64)" at bounding box center [205, 252] width 26 height 21
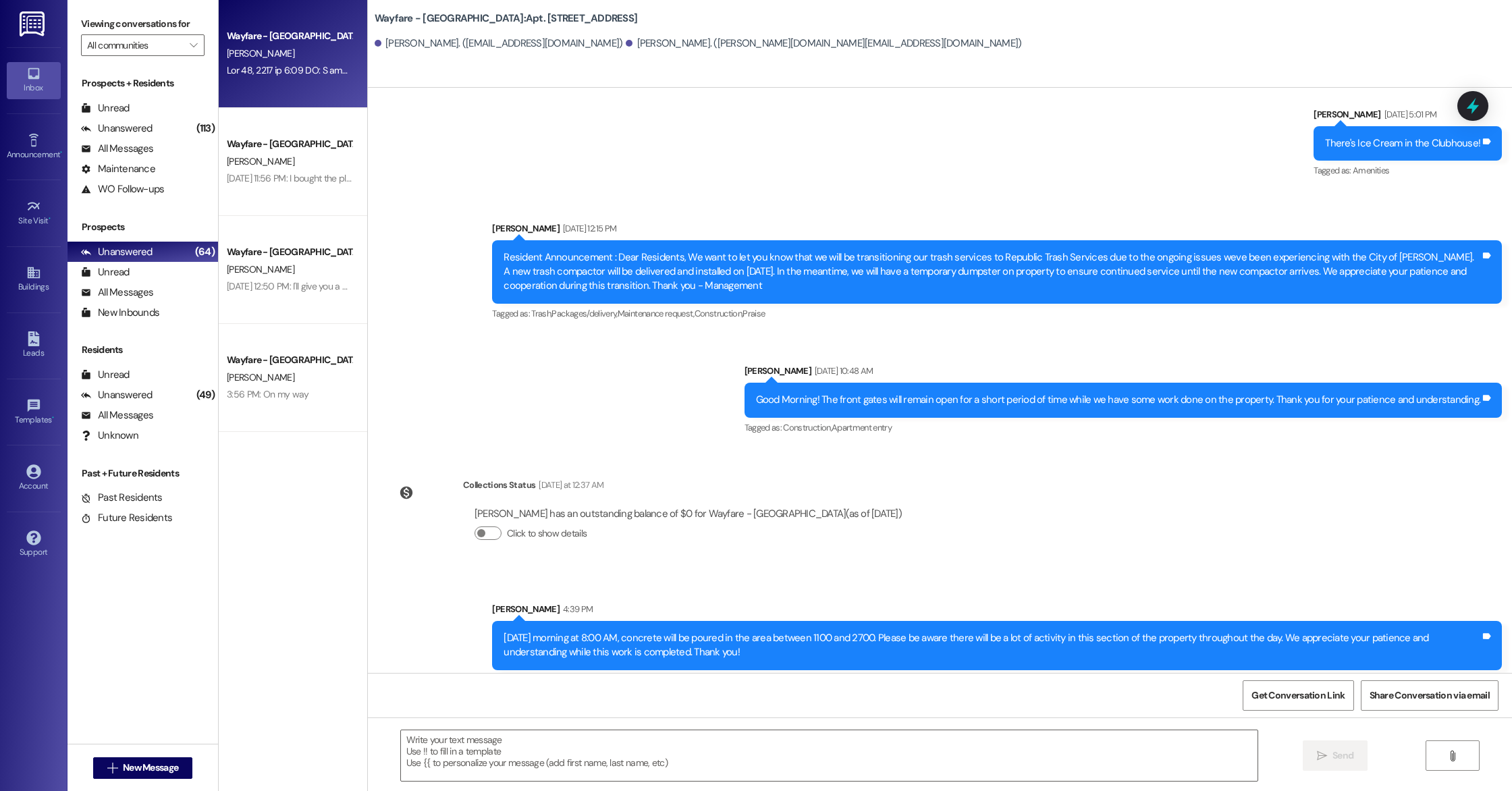
click at [277, 87] on div "Wayfare - [GEOGRAPHIC_DATA] [PERSON_NAME]" at bounding box center [293, 54] width 149 height 108
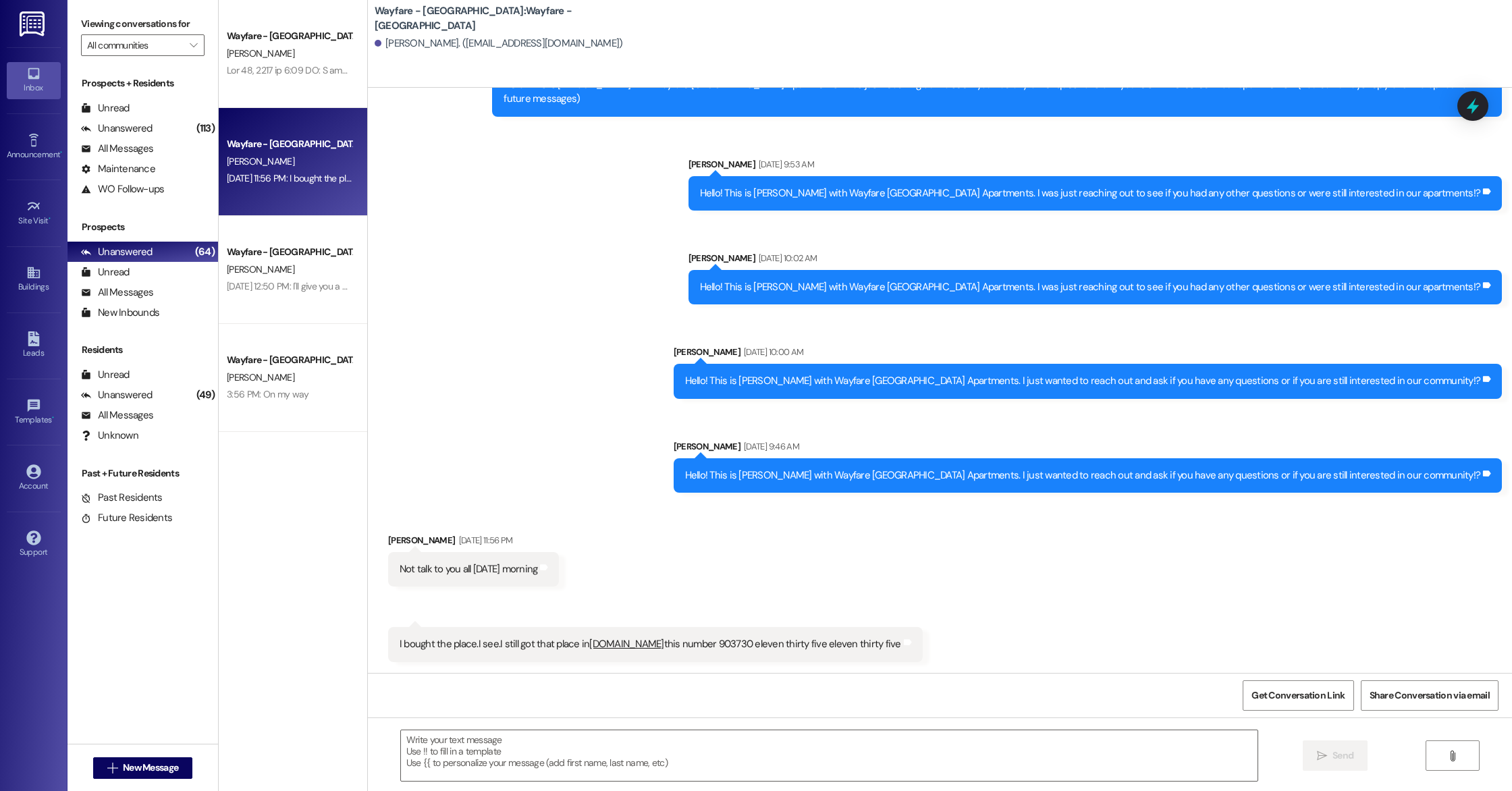
scroll to position [65, 0]
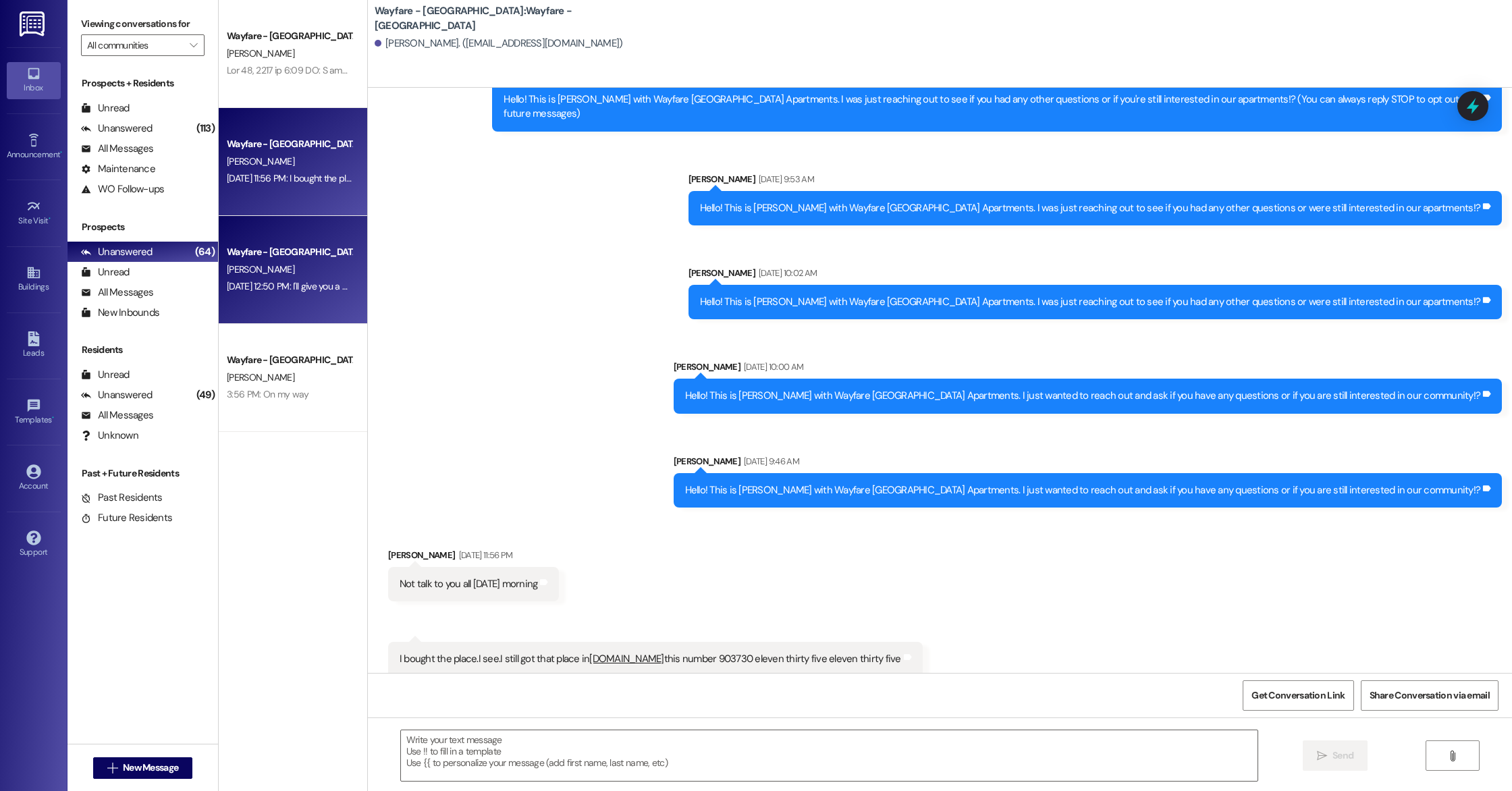
click at [243, 238] on div "Wayfare - [GEOGRAPHIC_DATA] [PERSON_NAME] [DATE] 12:50 PM: I'll give you a call…" at bounding box center [293, 270] width 149 height 108
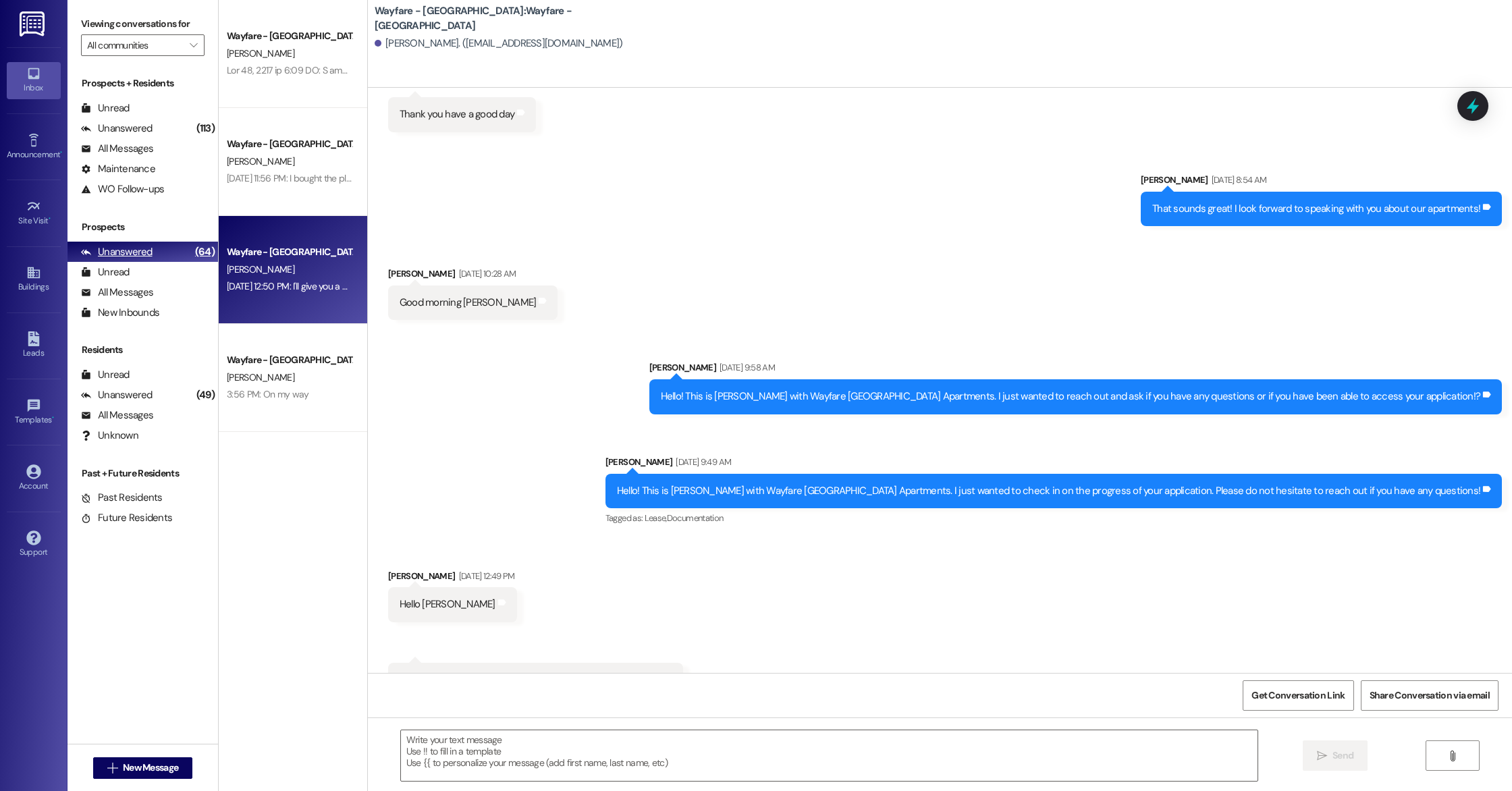
scroll to position [423, 0]
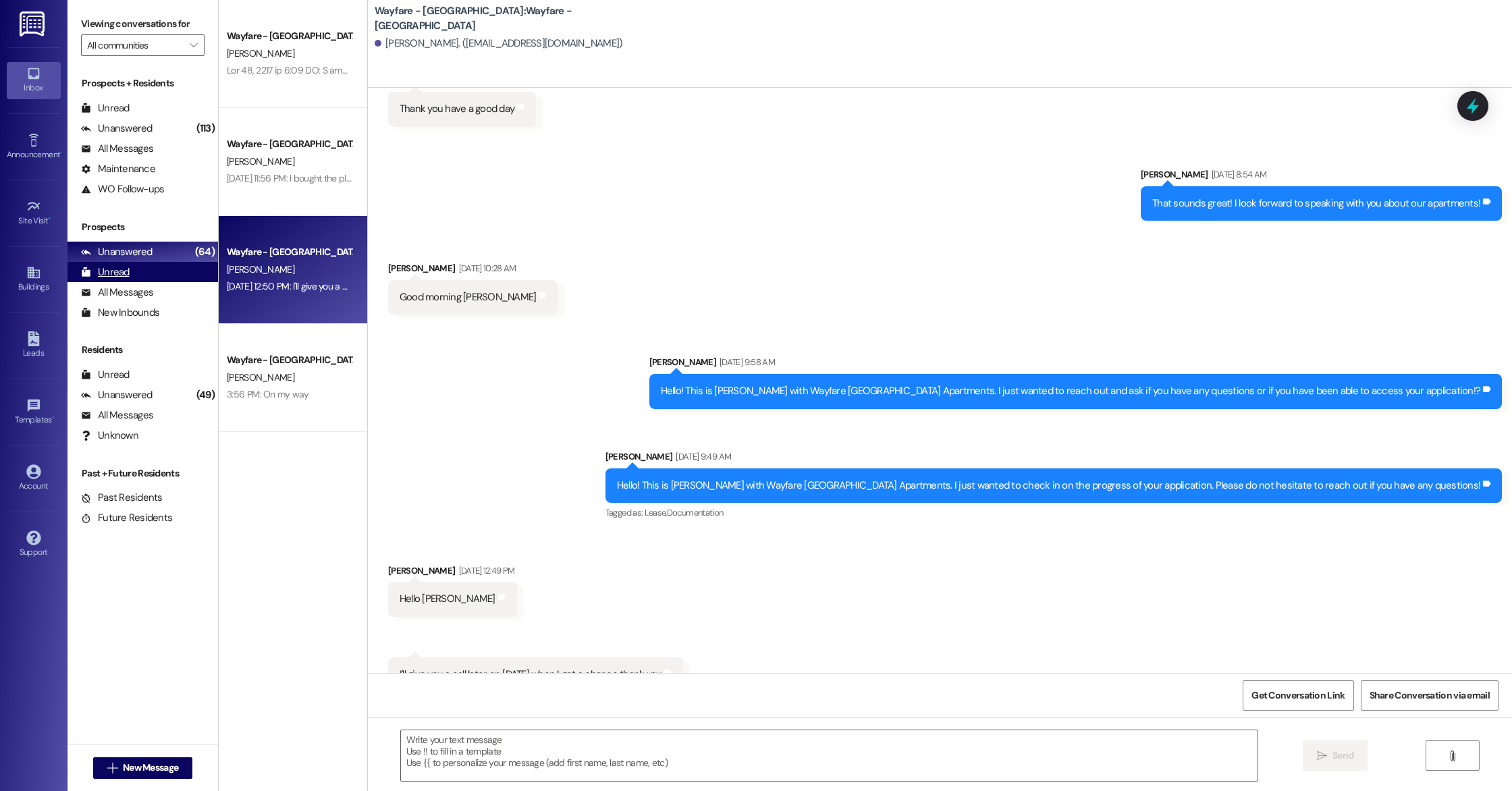
click at [155, 268] on div "Unread (0)" at bounding box center [143, 272] width 151 height 20
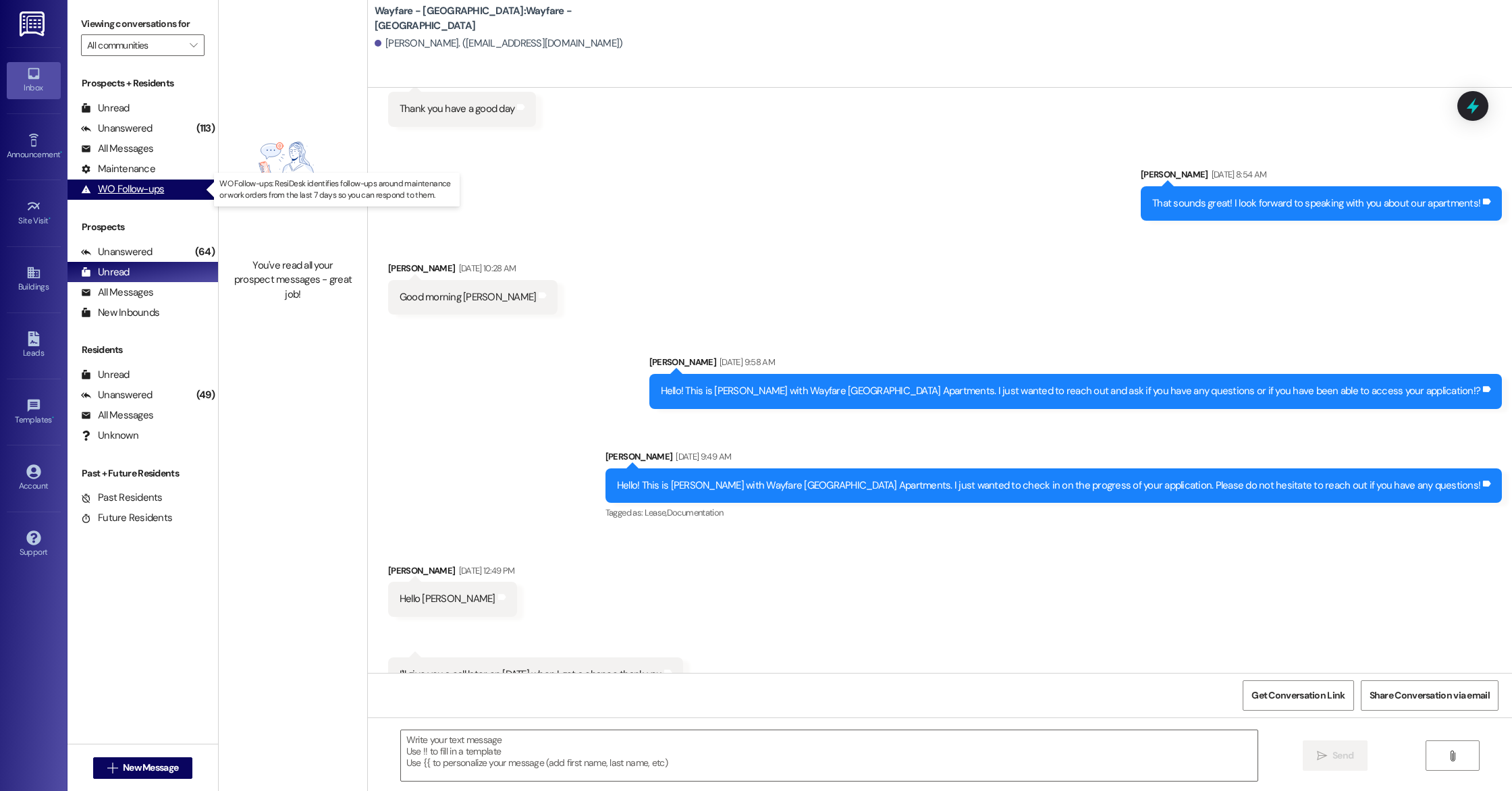
click at [128, 189] on div "WO Follow-ups" at bounding box center [122, 189] width 83 height 14
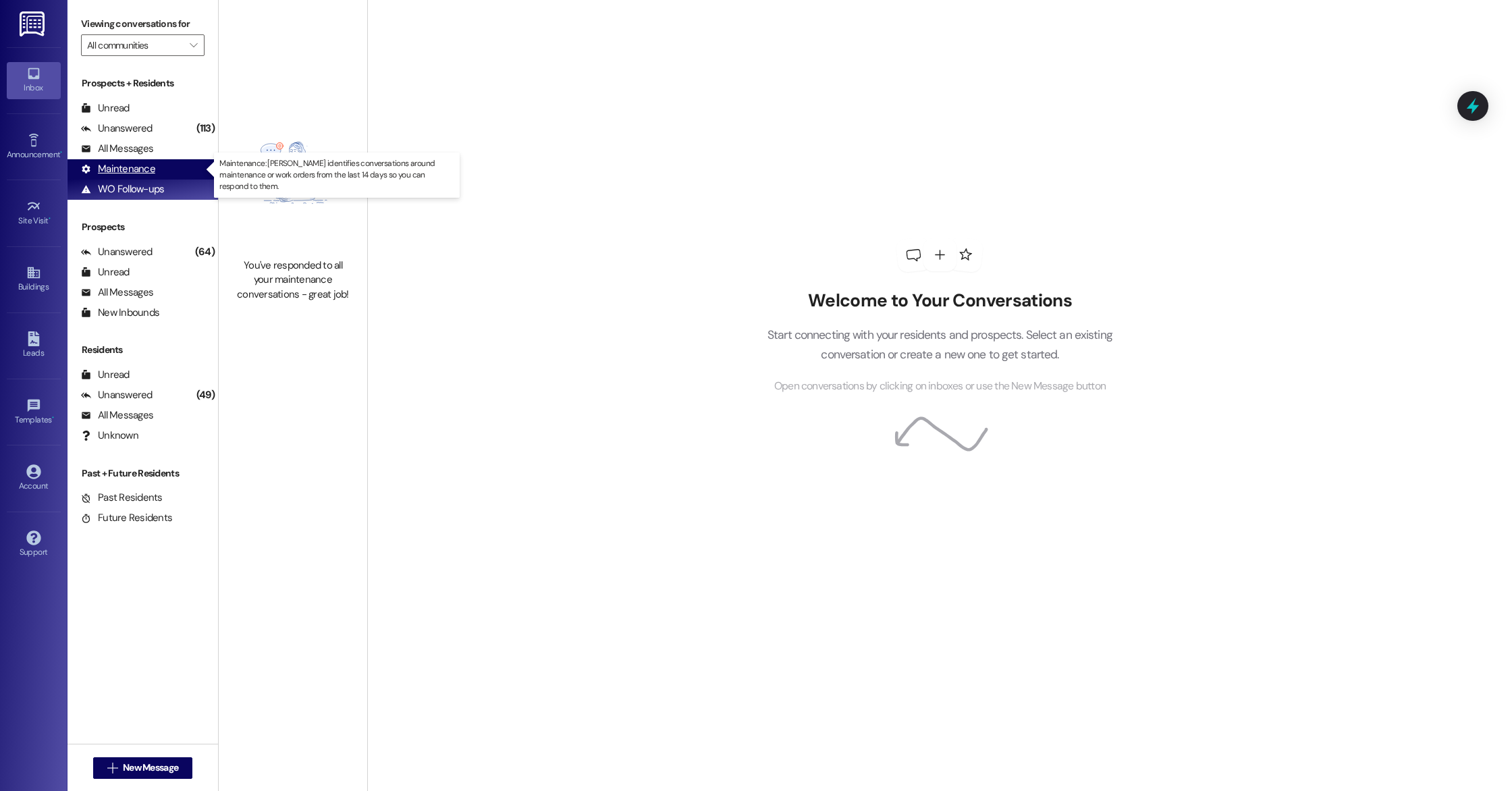
click at [117, 171] on div "Maintenance" at bounding box center [118, 168] width 74 height 14
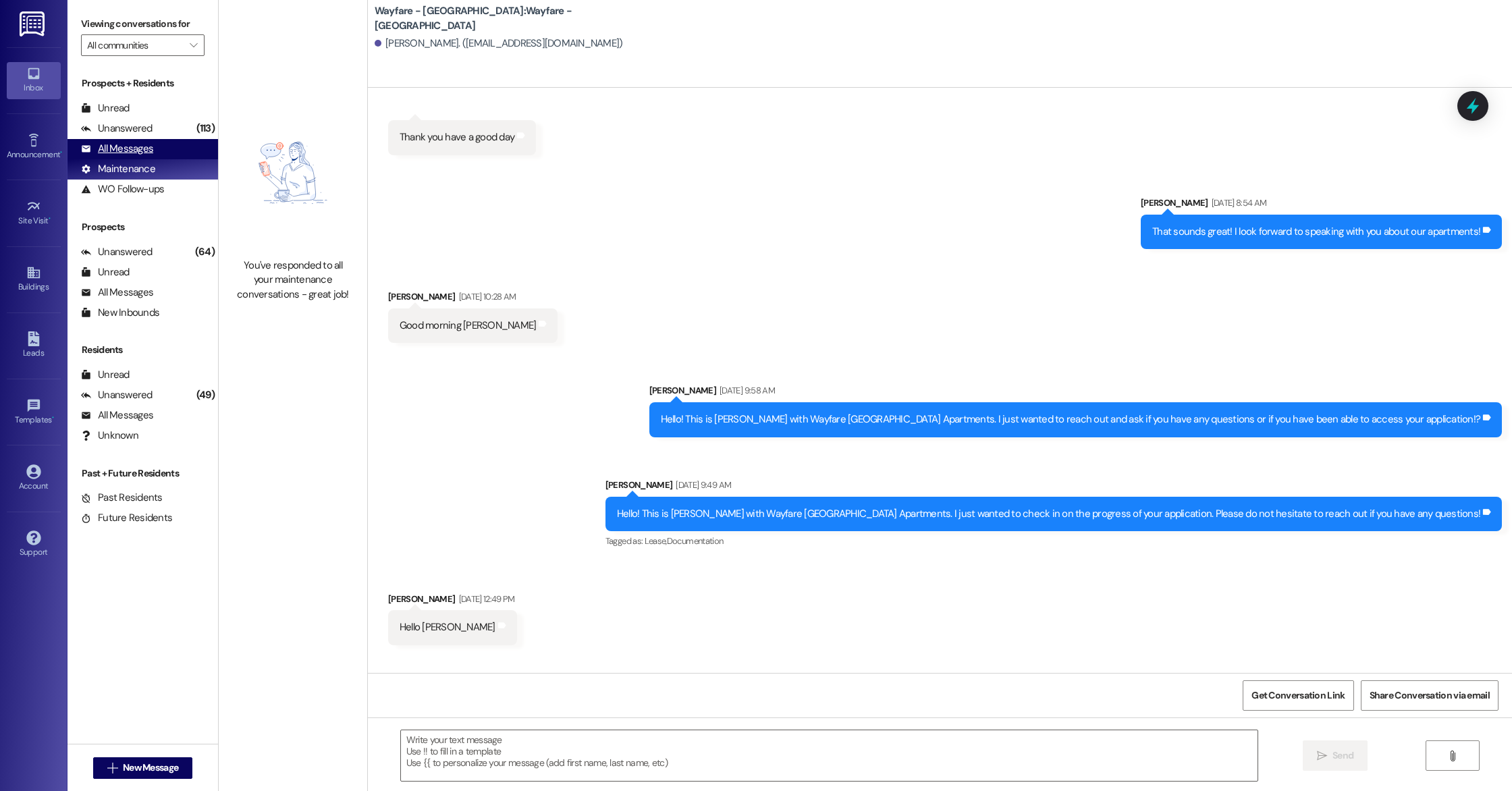
scroll to position [0, 0]
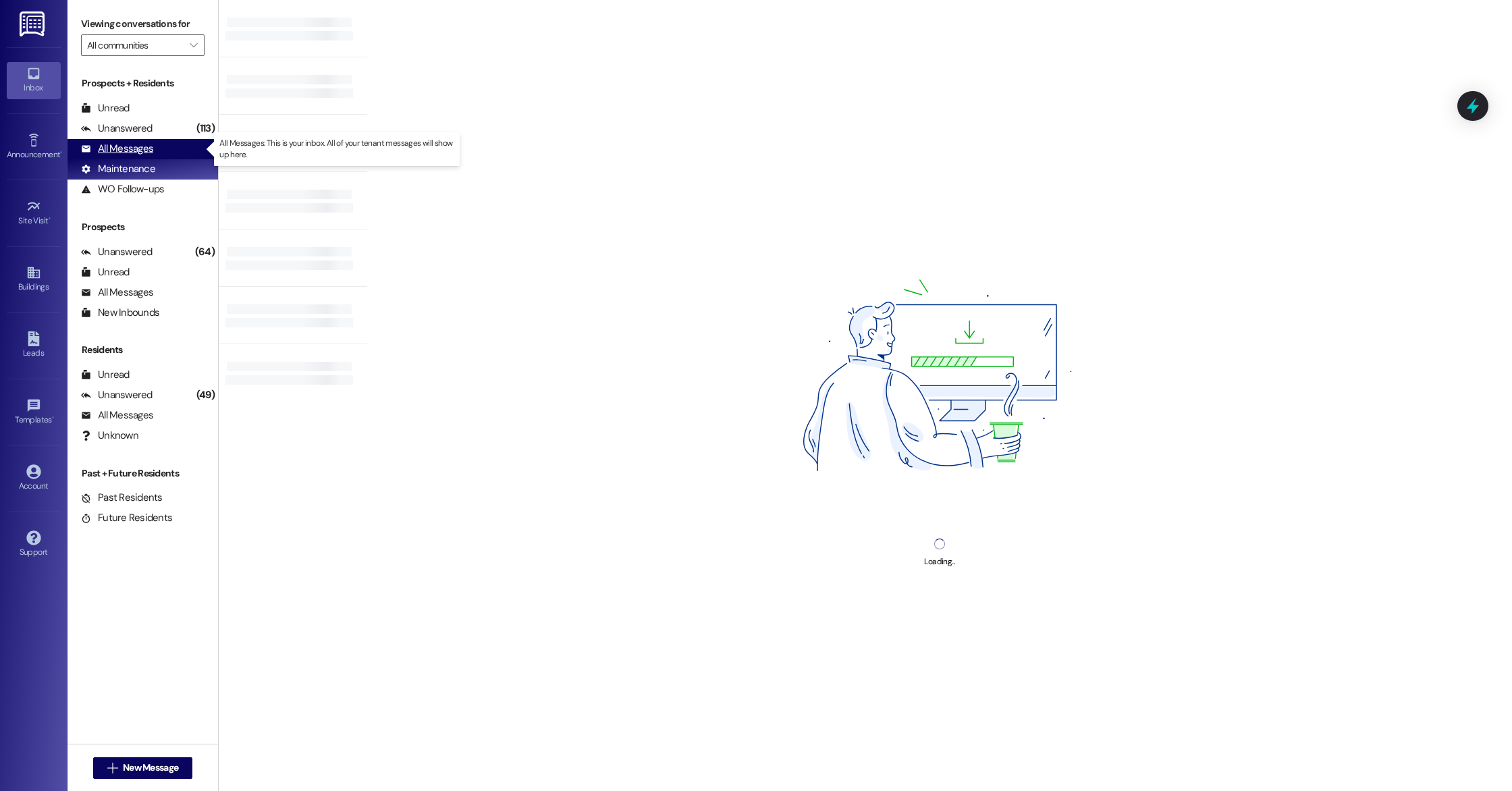
click at [113, 152] on div "All Messages" at bounding box center [117, 148] width 73 height 14
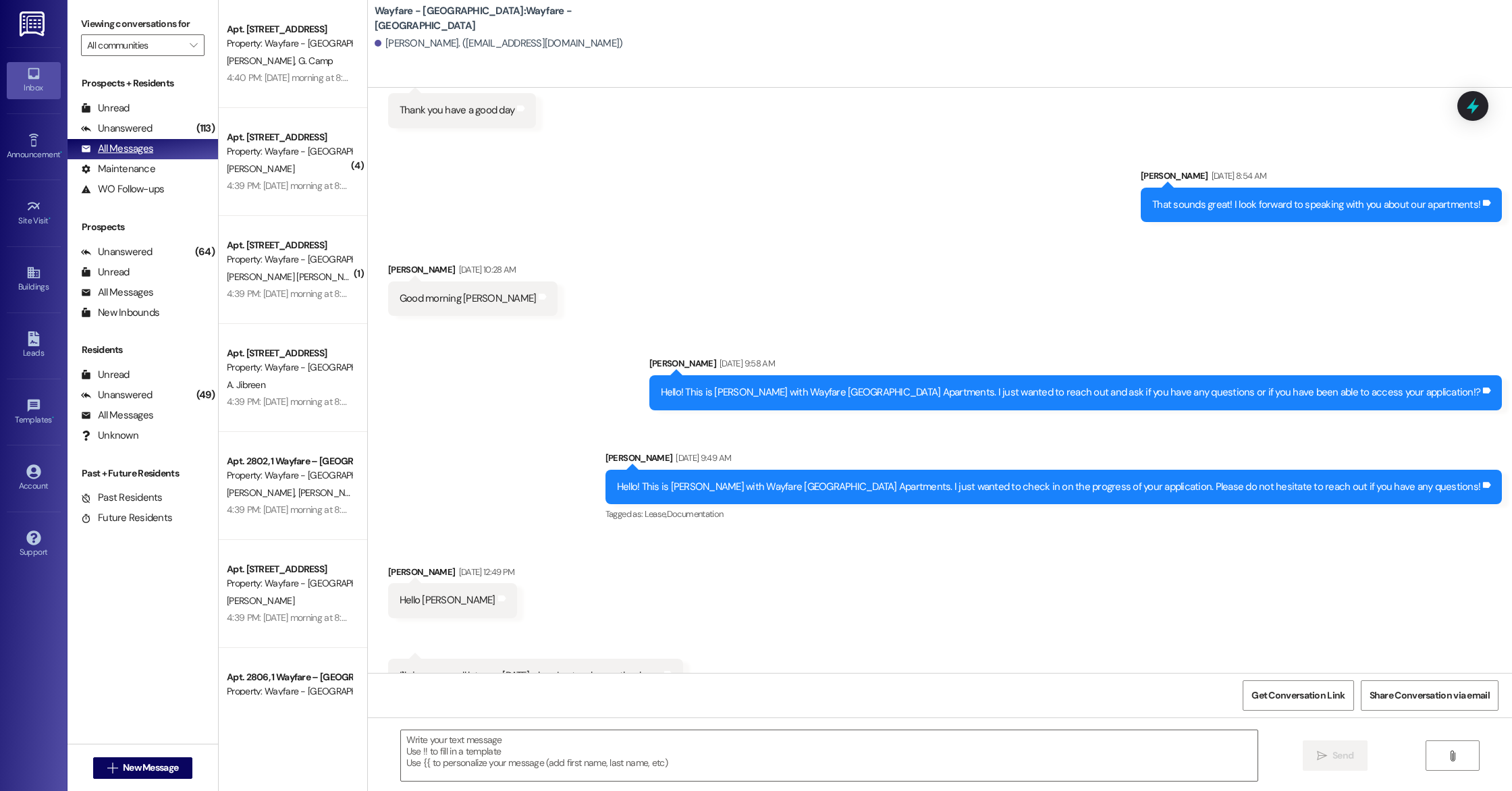
scroll to position [423, 0]
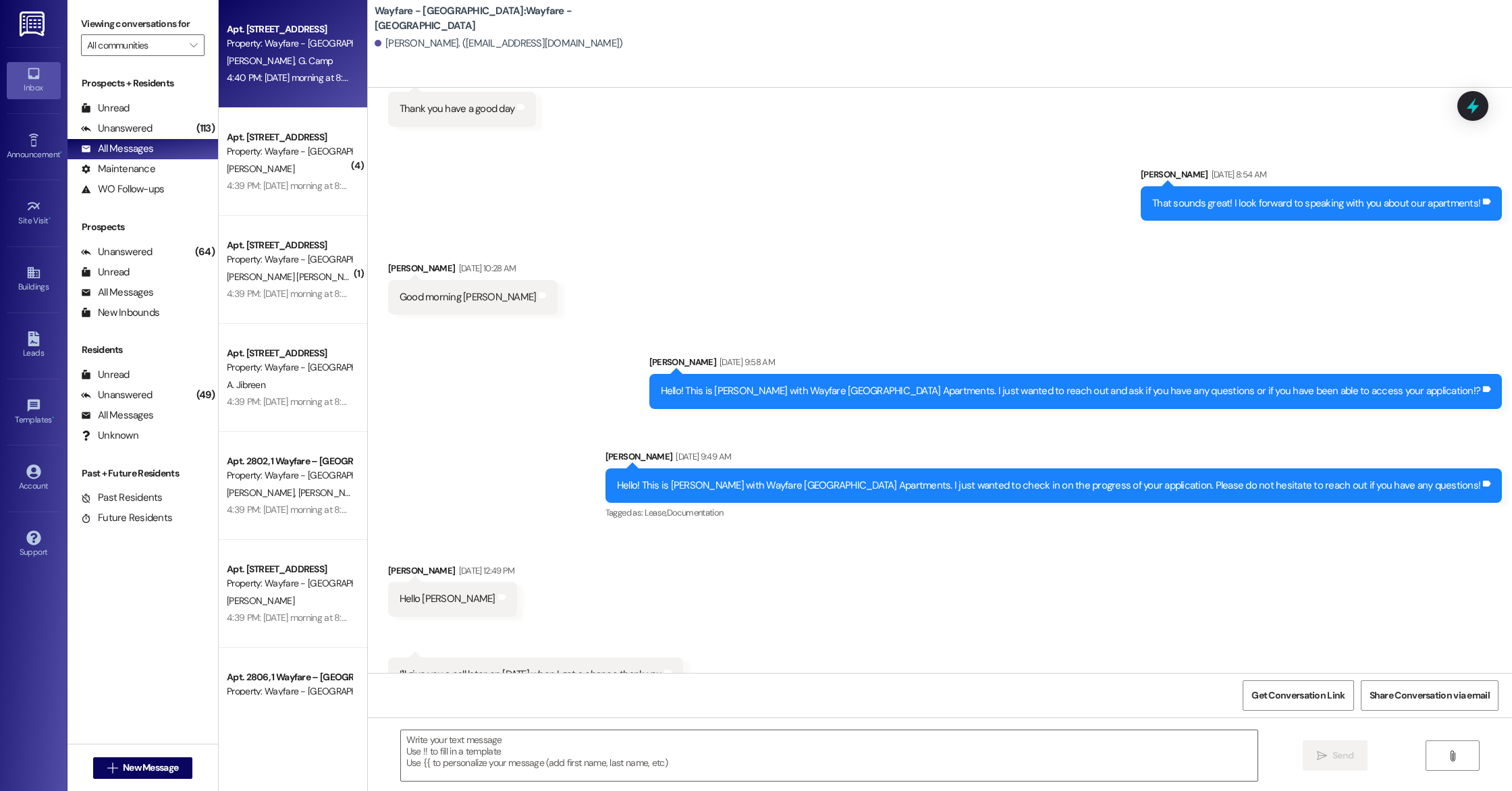
click at [290, 98] on div "Apt. 2704, 1 Wayfare – [GEOGRAPHIC_DATA] Property: Wayfare - [GEOGRAPHIC_DATA][…" at bounding box center [293, 54] width 149 height 108
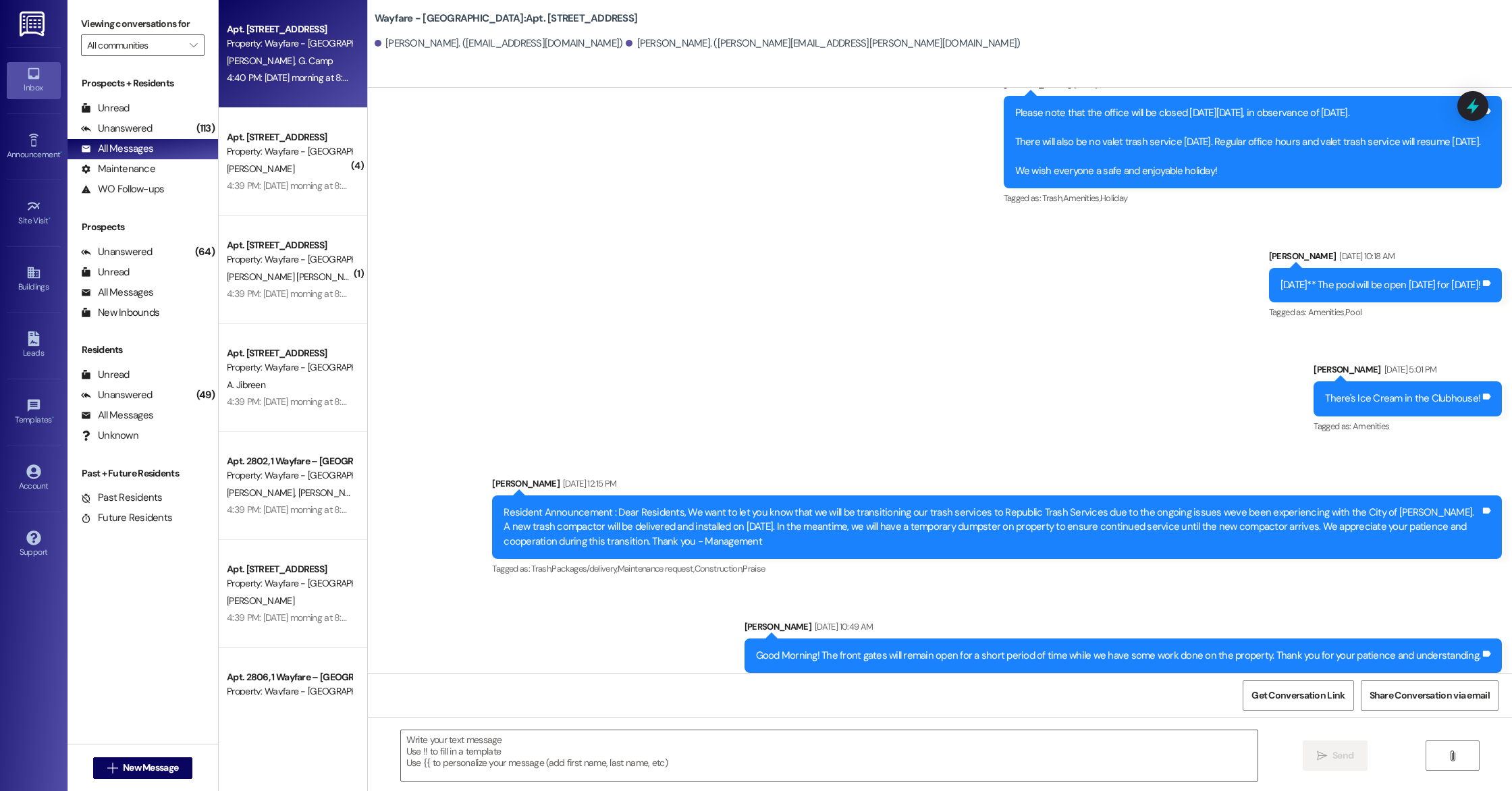
scroll to position [5537, 0]
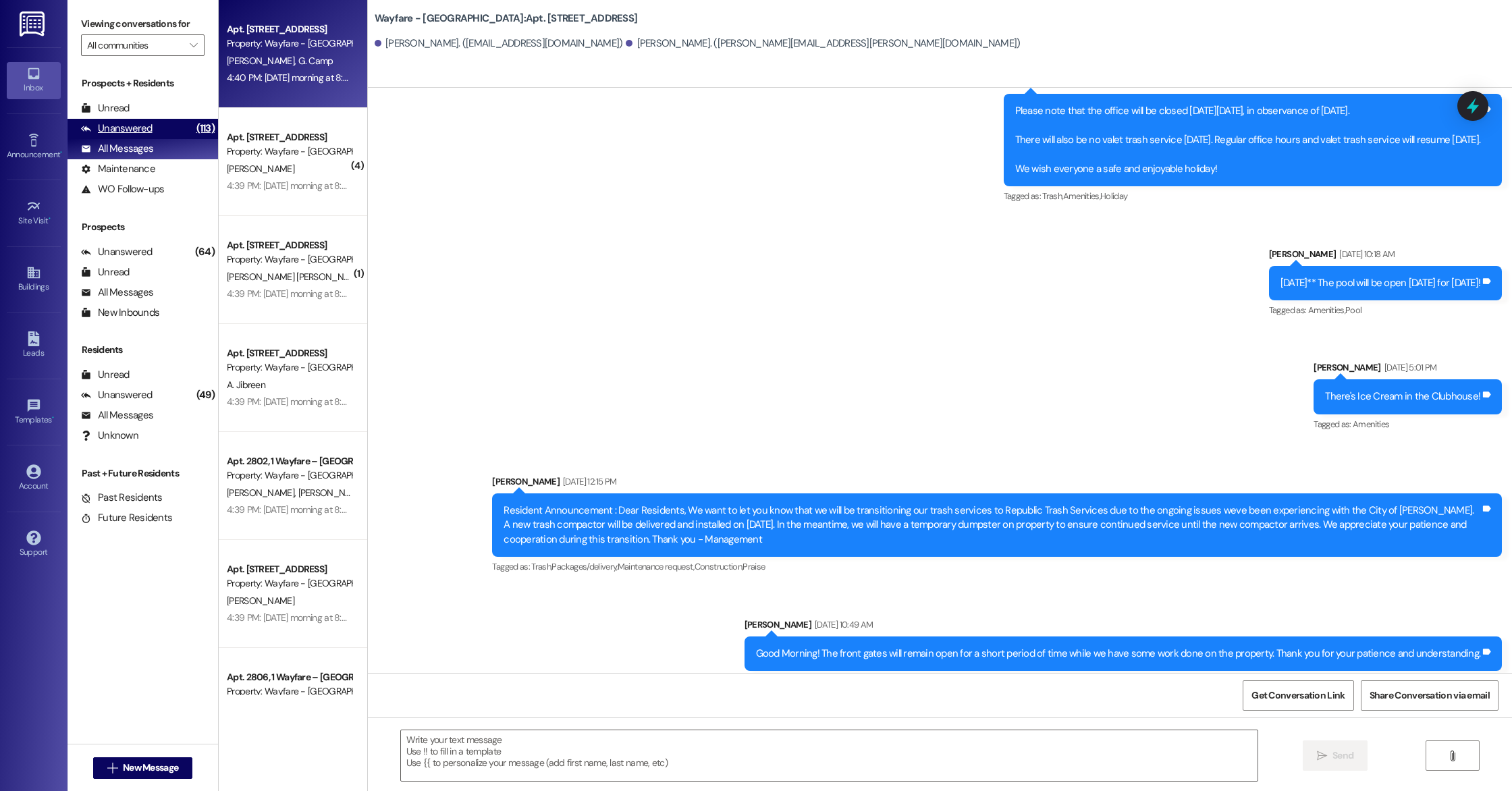
click at [193, 134] on div "(113)" at bounding box center [206, 128] width 25 height 21
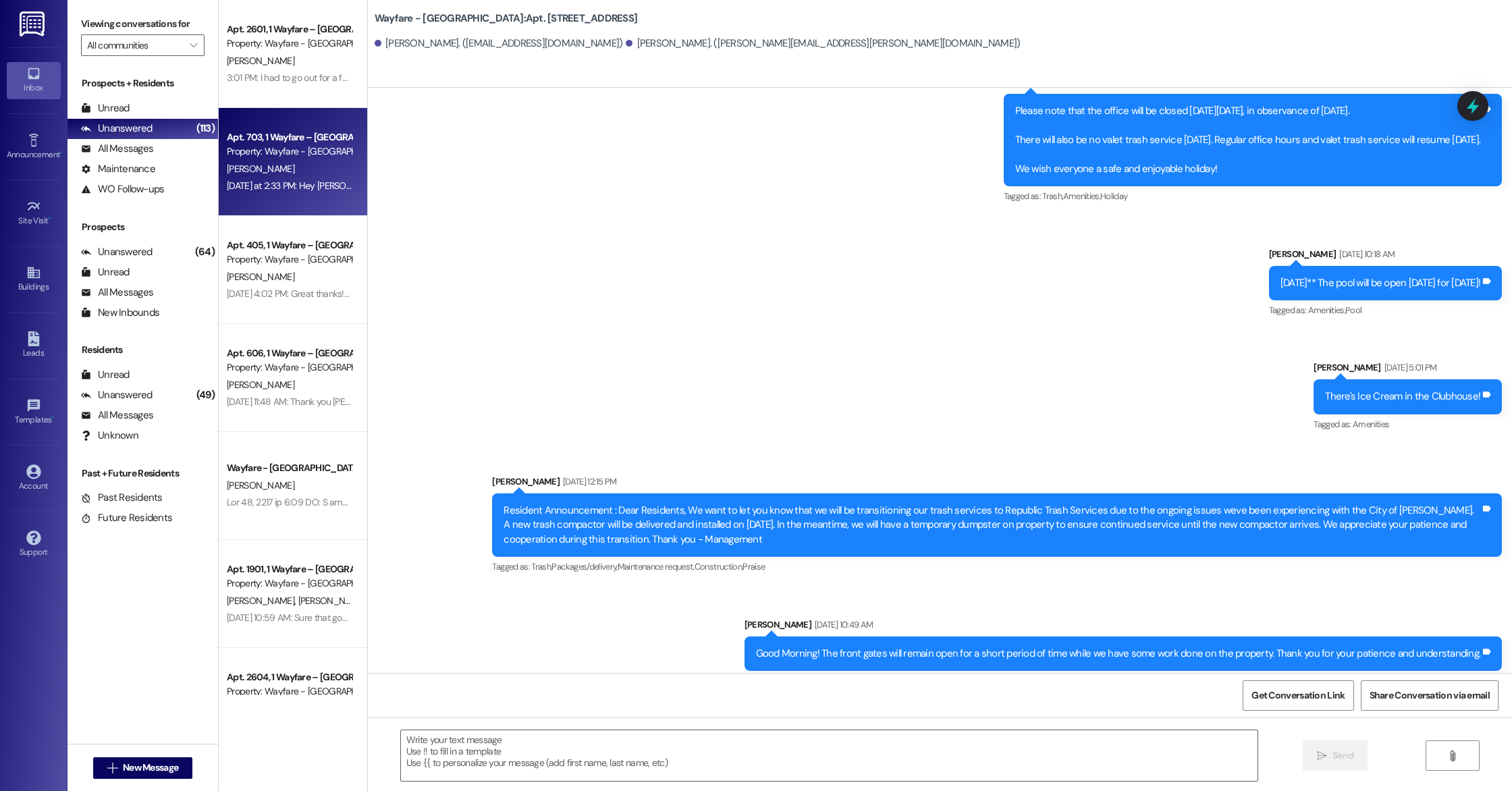
click at [270, 174] on div "[PERSON_NAME]" at bounding box center [288, 169] width 127 height 17
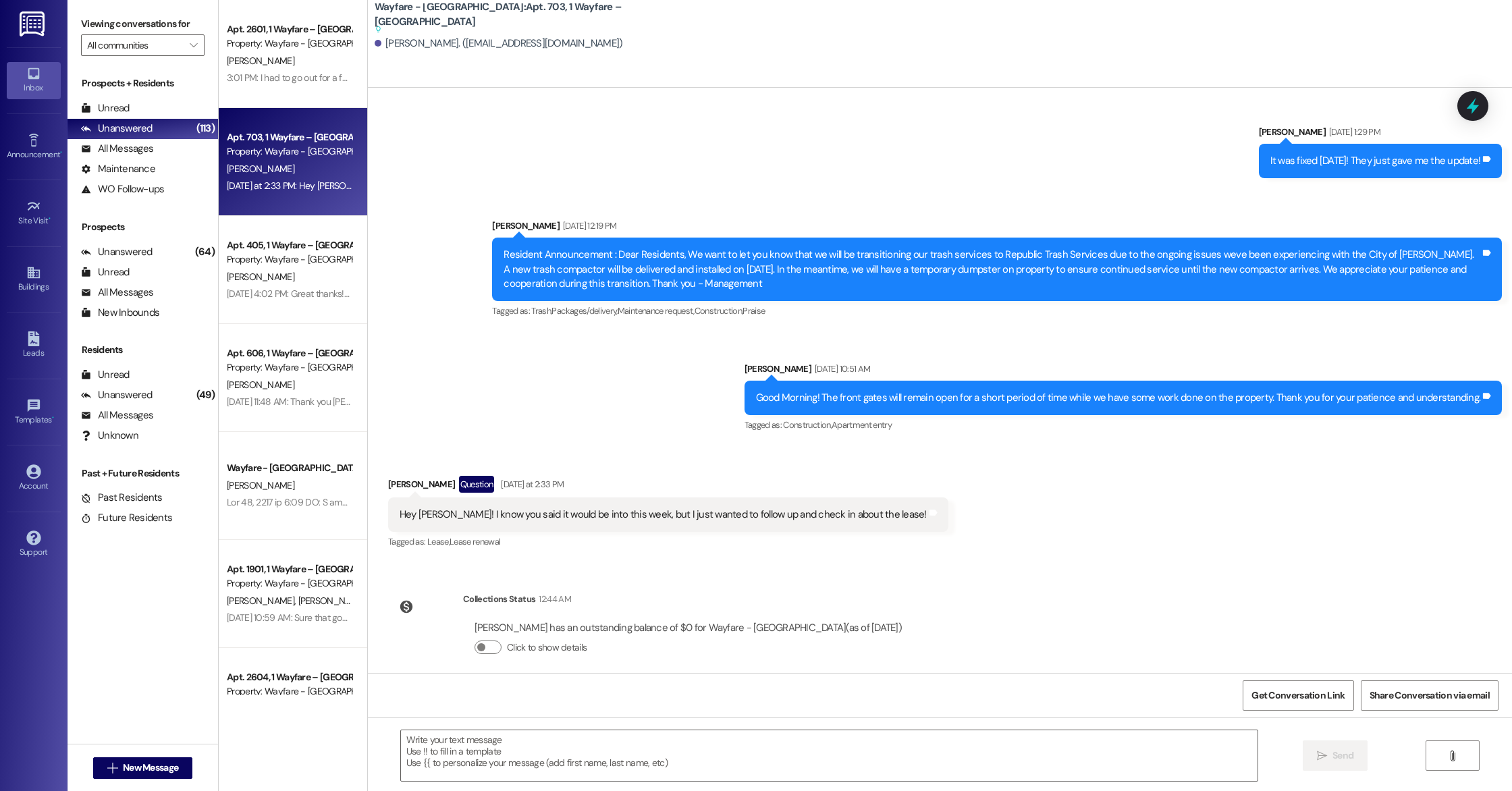
click at [269, 297] on div "[DATE] 4:02 PM: Great thanks! The closed sign was up earlier. Hence my question…" at bounding box center [429, 293] width 405 height 12
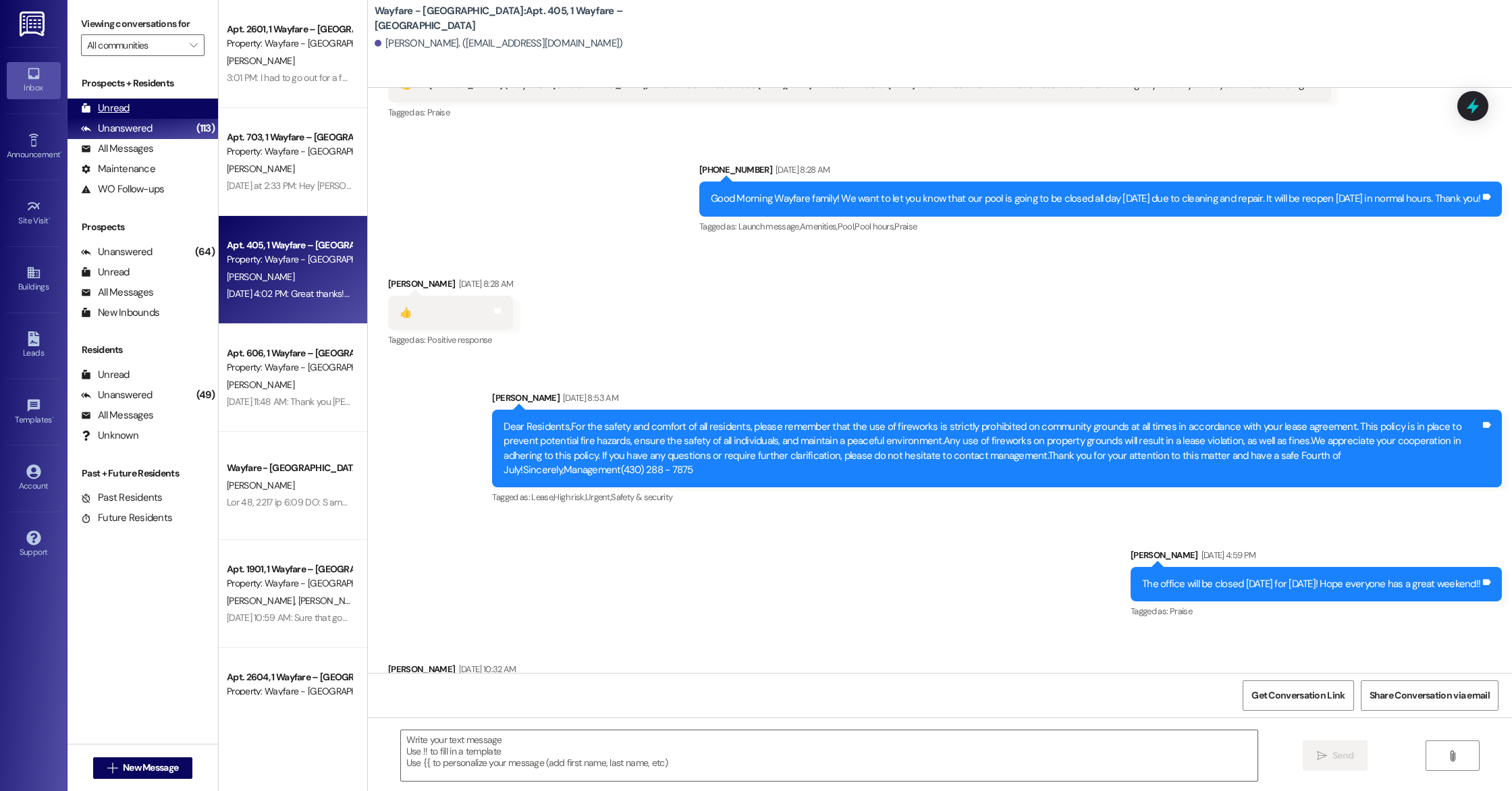
scroll to position [13214, 0]
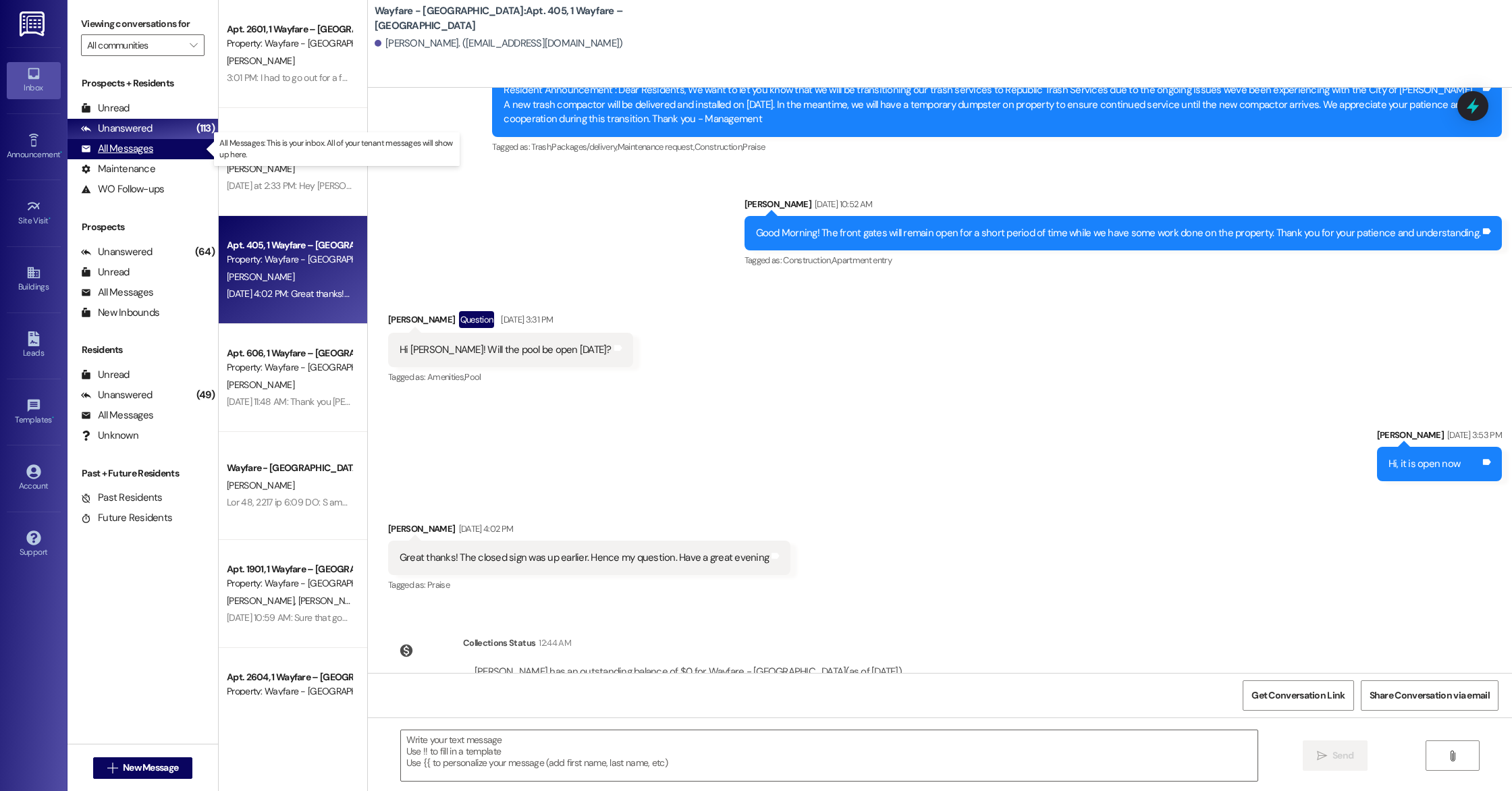
click at [142, 152] on div "All Messages" at bounding box center [117, 148] width 73 height 14
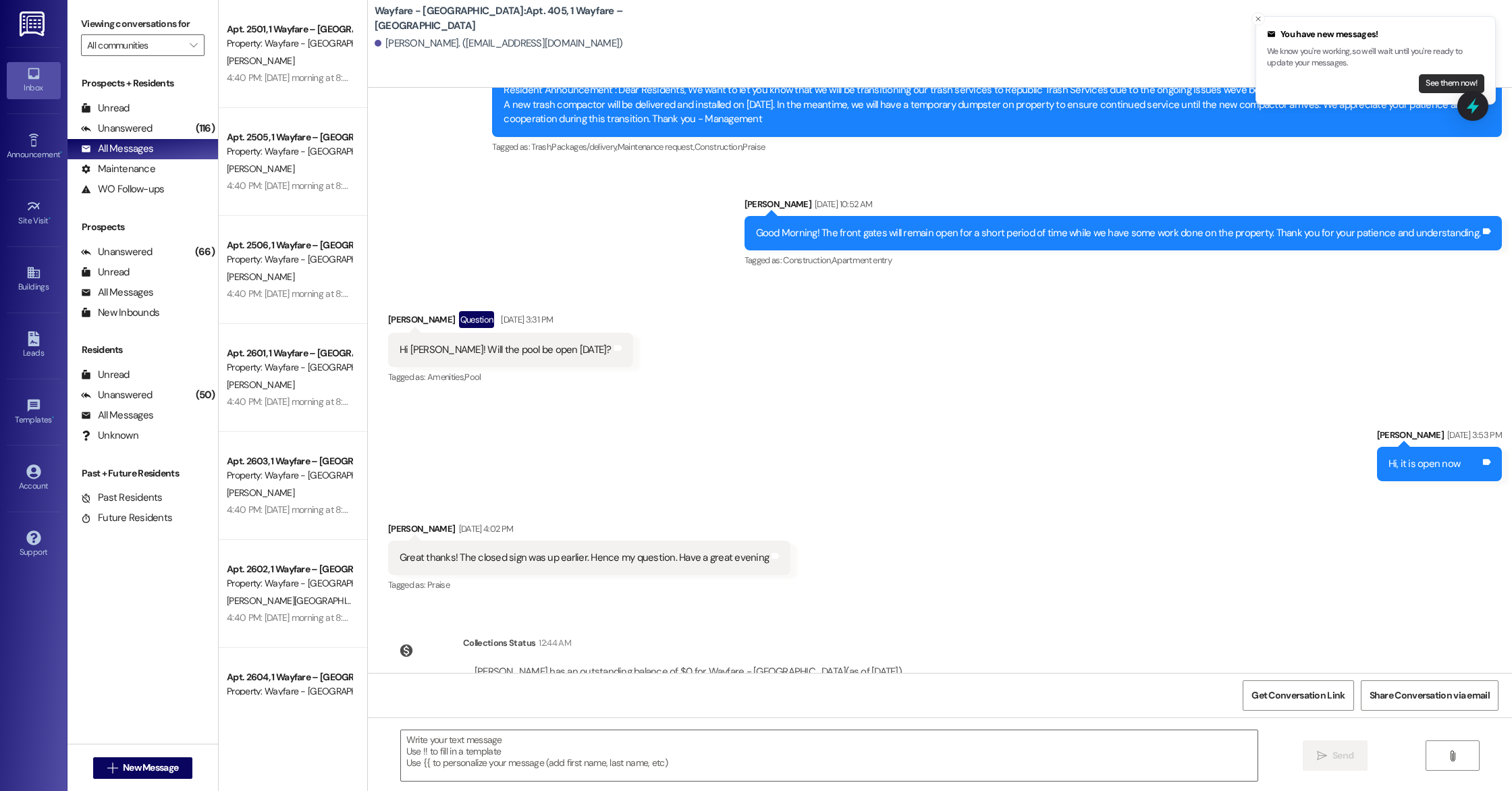
click at [1448, 86] on button "See them now!" at bounding box center [1452, 84] width 65 height 19
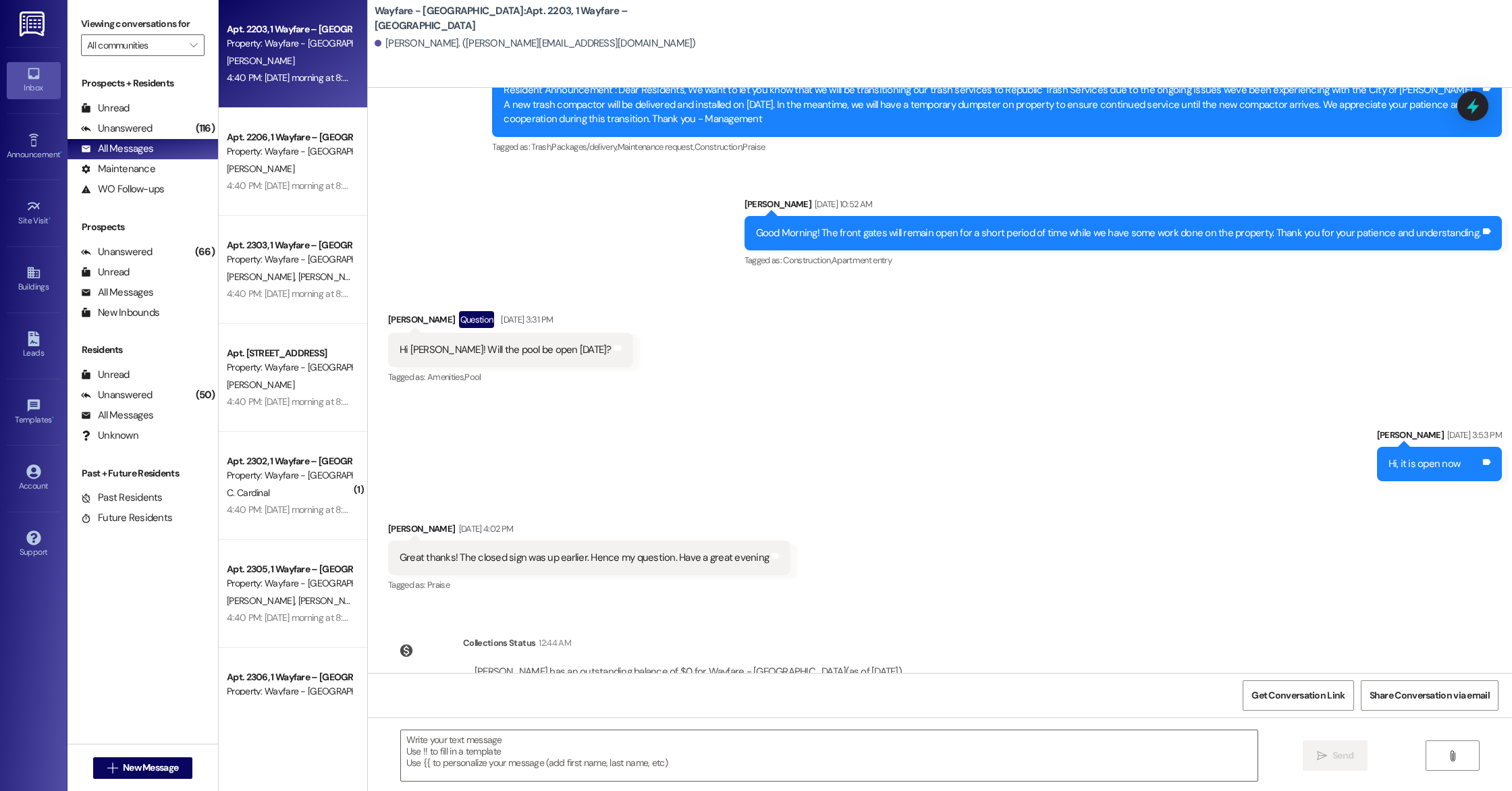
scroll to position [5545, 0]
